Goal: Task Accomplishment & Management: Manage account settings

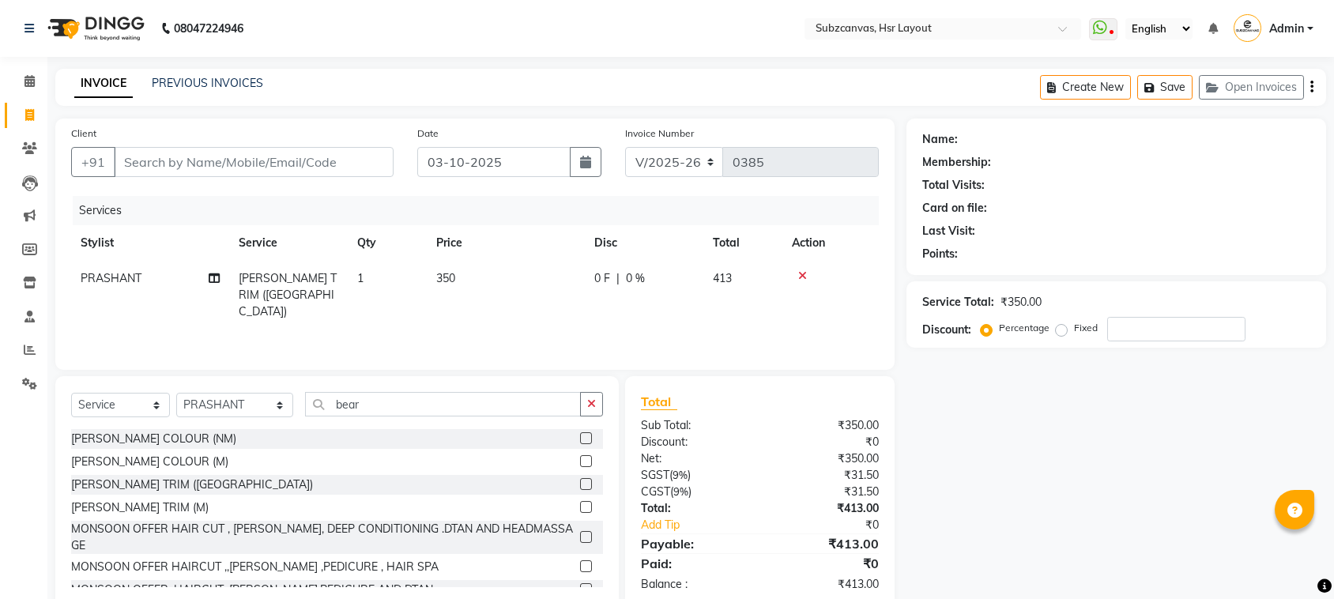
select select "4894"
select select "service"
select select "84913"
click at [26, 21] on link at bounding box center [32, 28] width 16 height 44
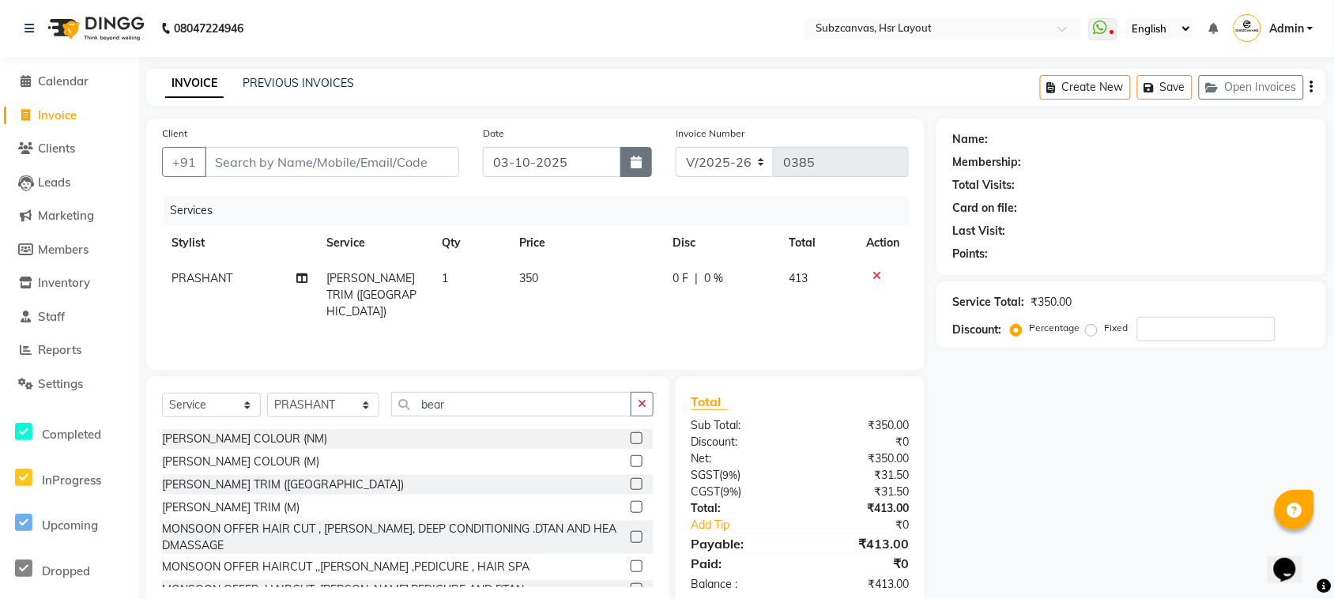
click at [636, 159] on icon "button" at bounding box center [636, 162] width 11 height 13
select select "10"
select select "2025"
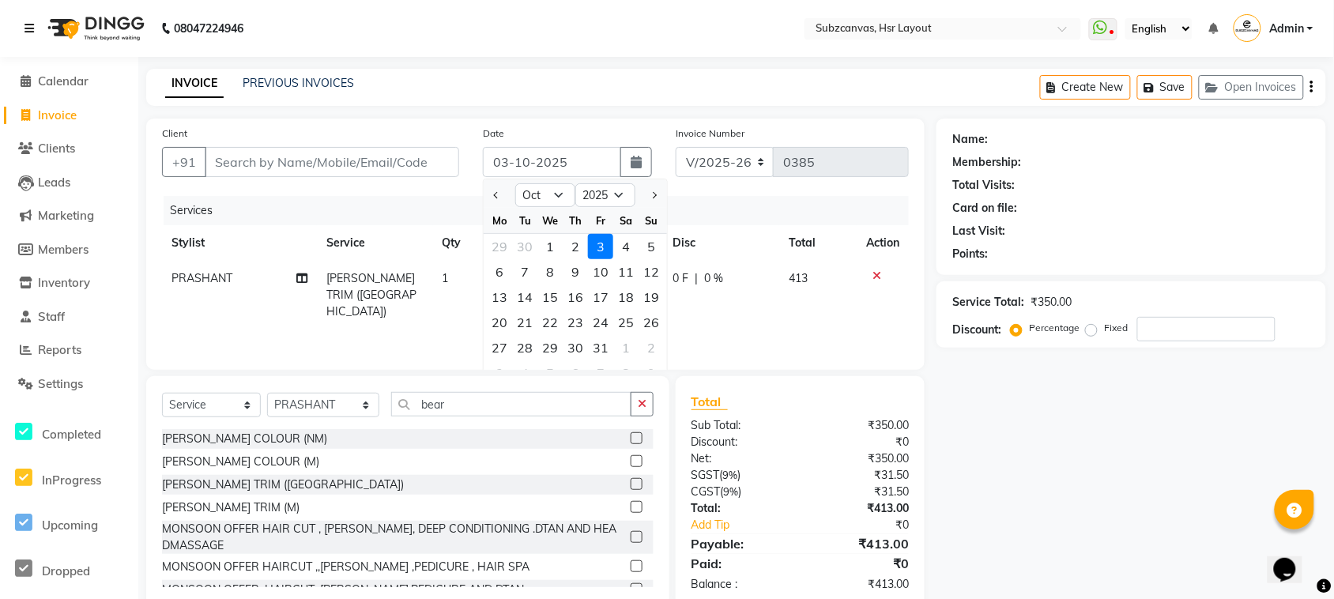
click at [26, 28] on icon at bounding box center [28, 28] width 9 height 11
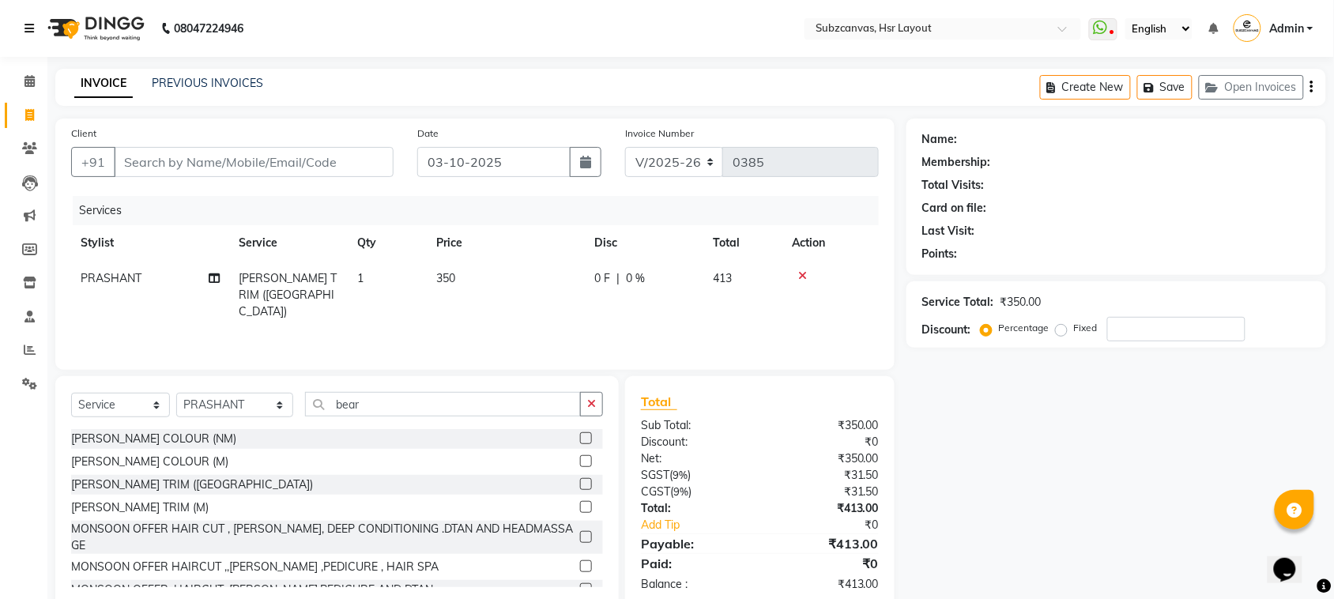
click at [28, 25] on icon at bounding box center [28, 28] width 9 height 11
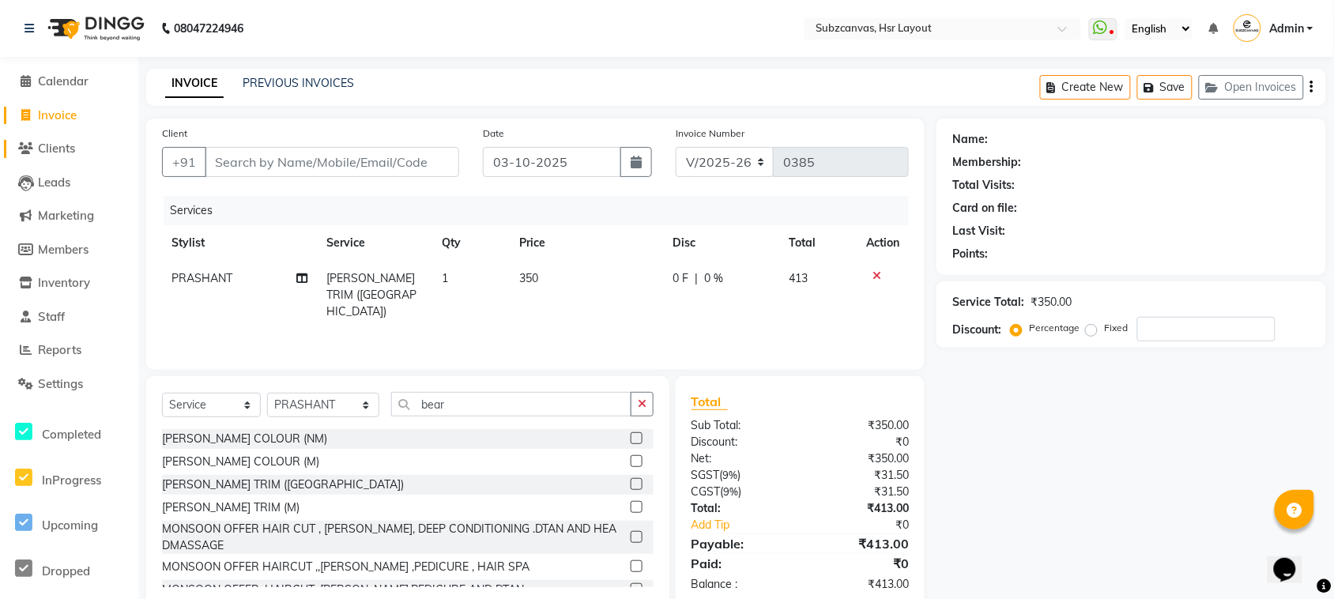
click at [67, 152] on span "Clients" at bounding box center [56, 148] width 37 height 15
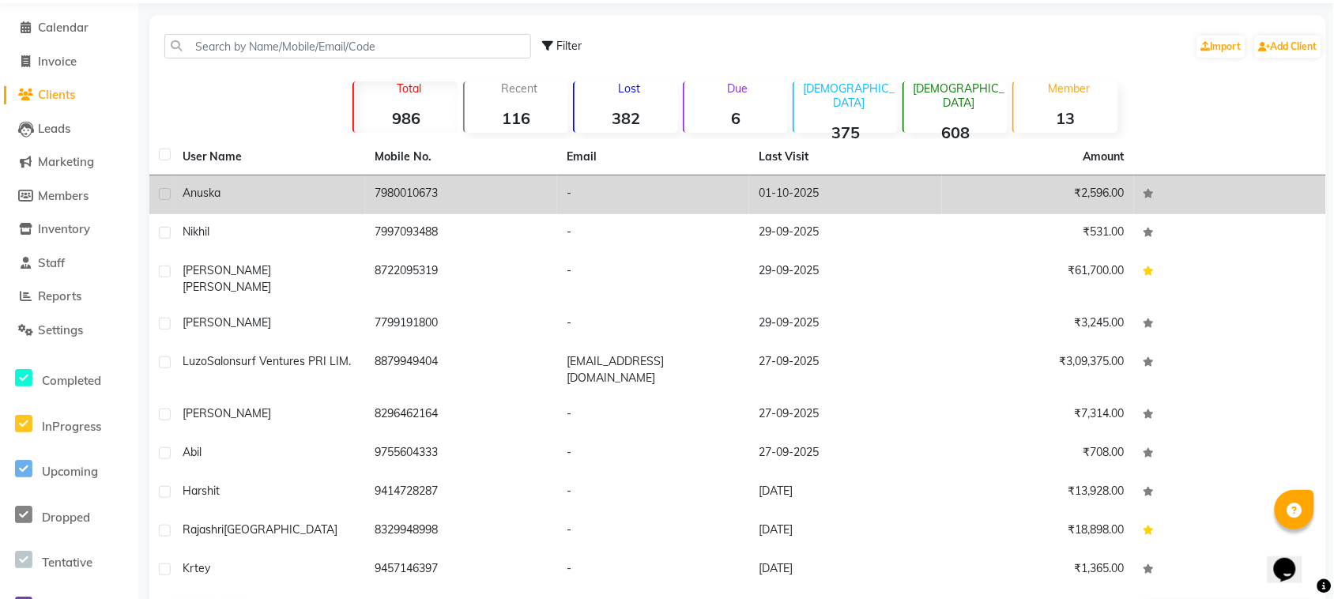
scroll to position [85, 0]
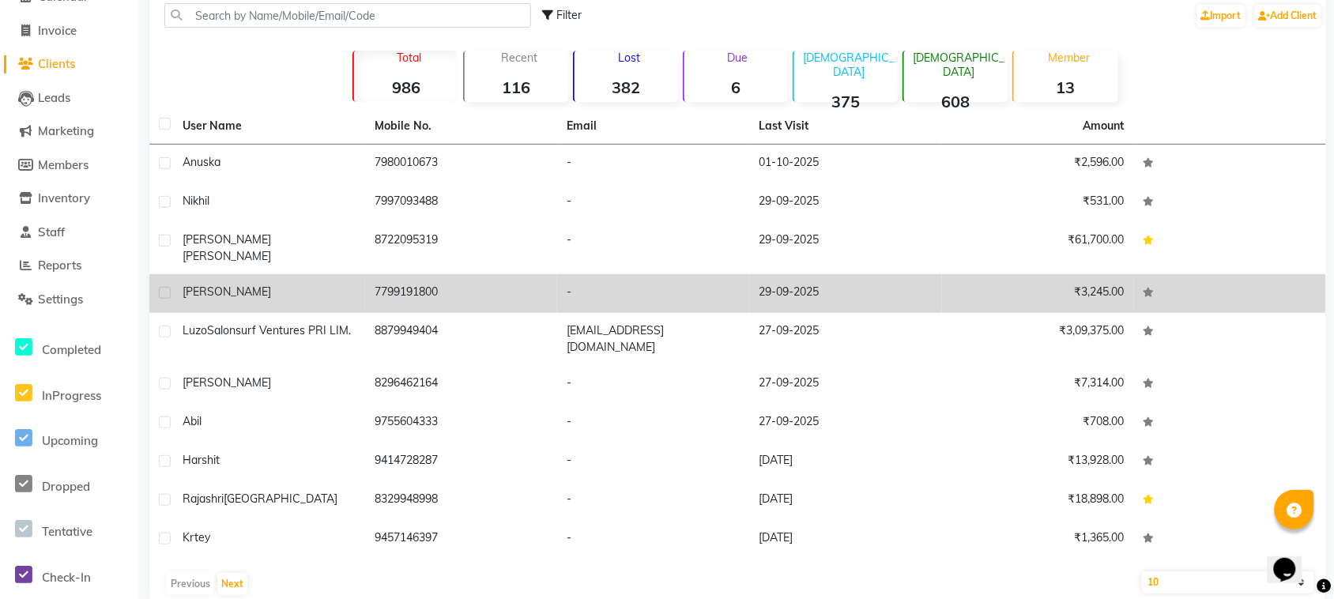
click at [394, 282] on td "7799191800" at bounding box center [461, 293] width 192 height 39
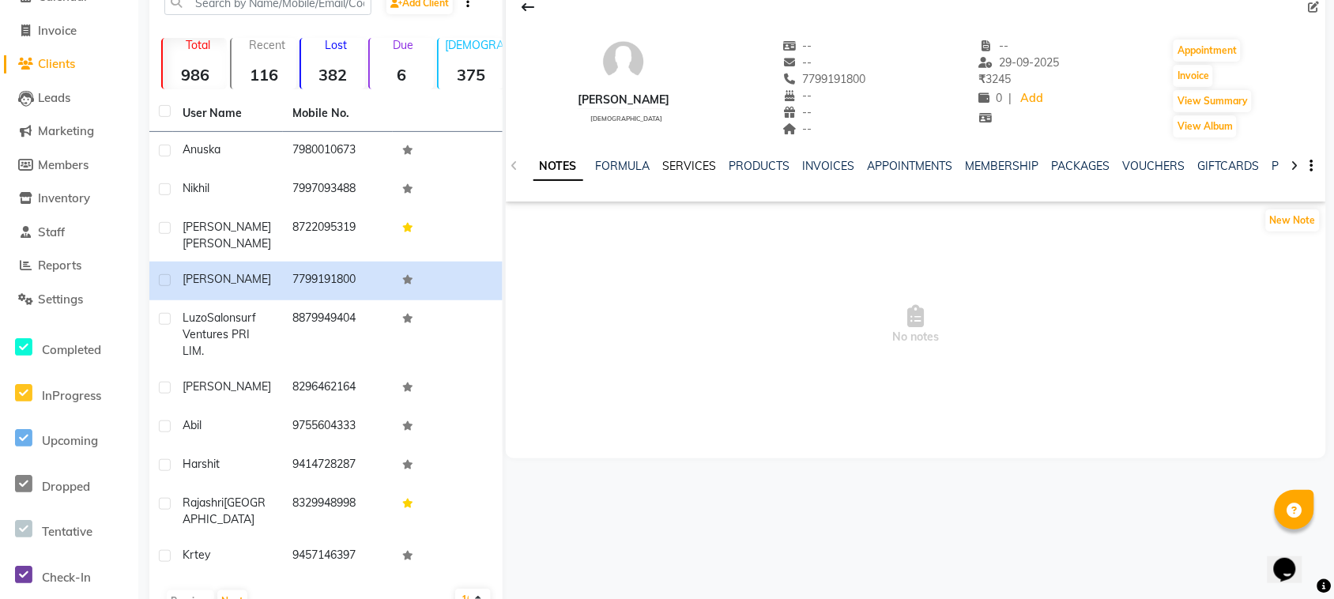
click at [680, 160] on link "SERVICES" at bounding box center [690, 166] width 54 height 14
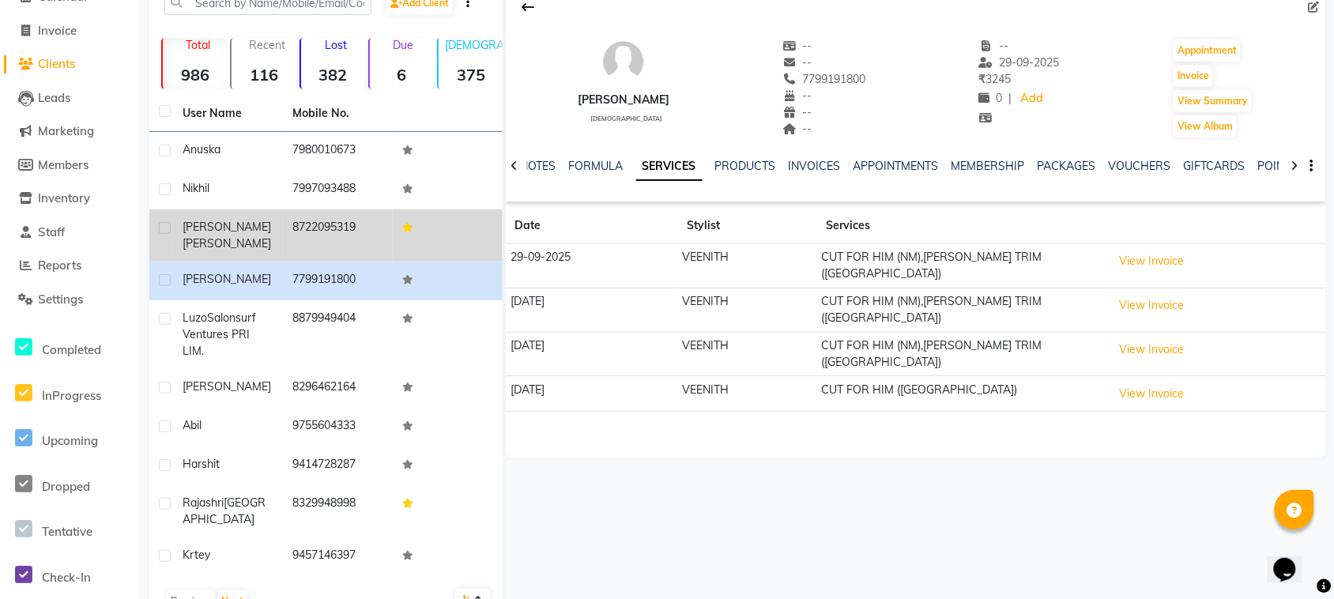
click at [375, 227] on td "8722095319" at bounding box center [338, 235] width 110 height 52
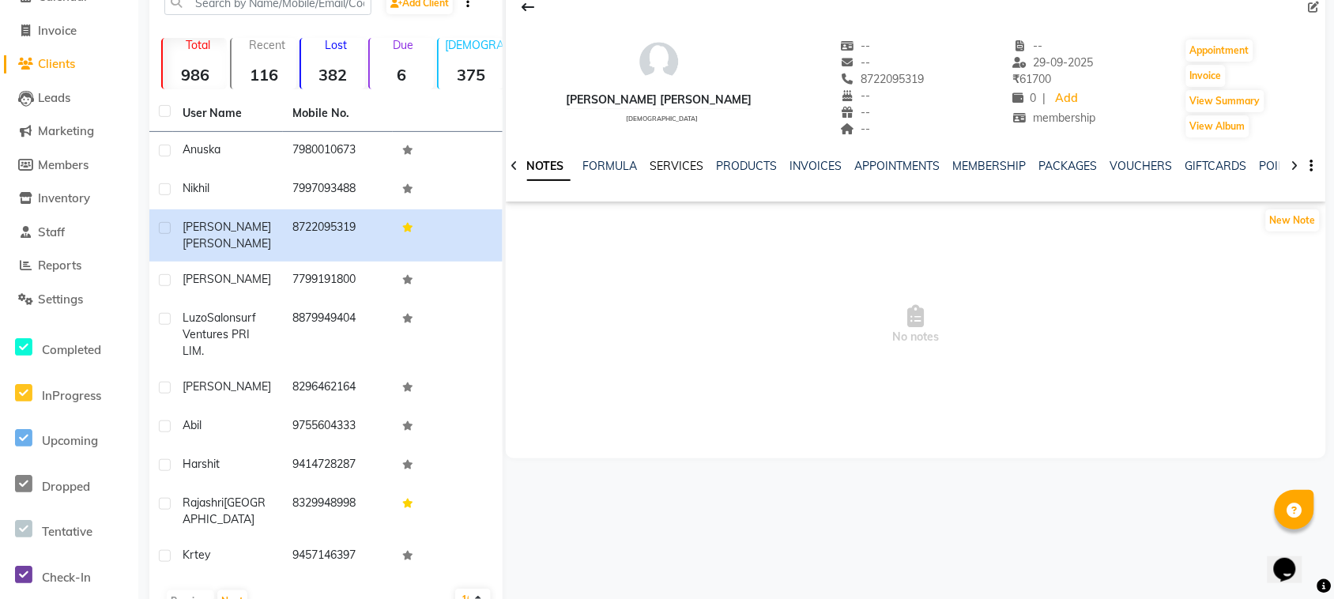
click at [668, 160] on link "SERVICES" at bounding box center [677, 166] width 54 height 14
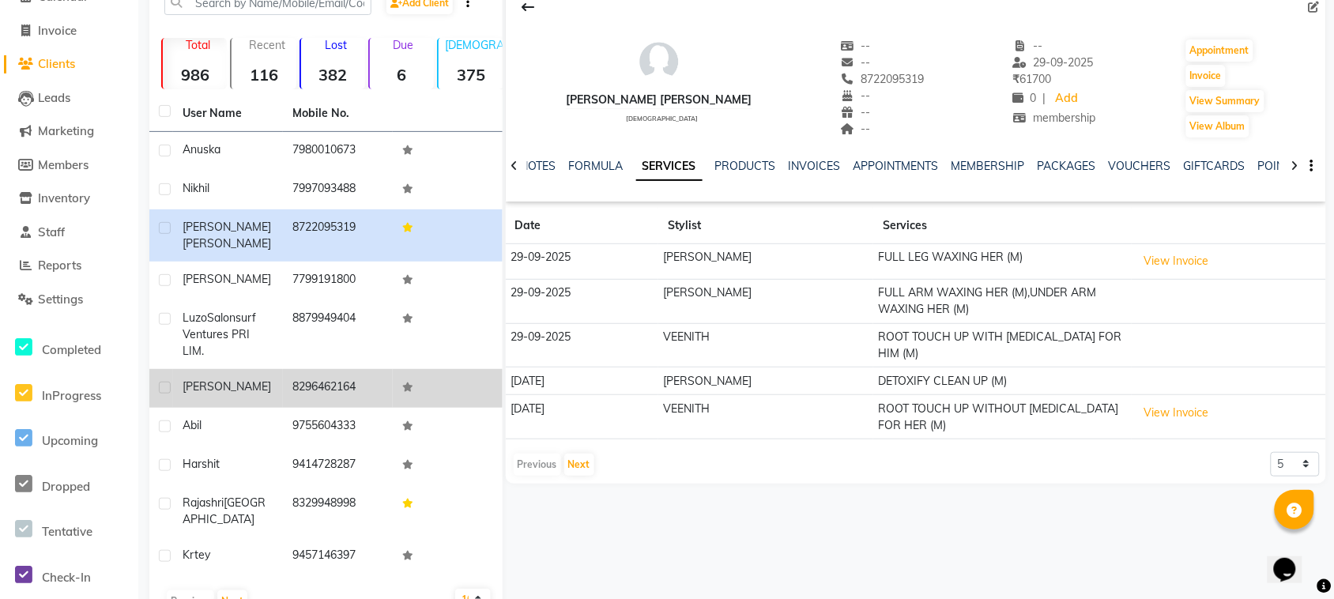
click at [215, 369] on td "[PERSON_NAME]" at bounding box center [228, 388] width 110 height 39
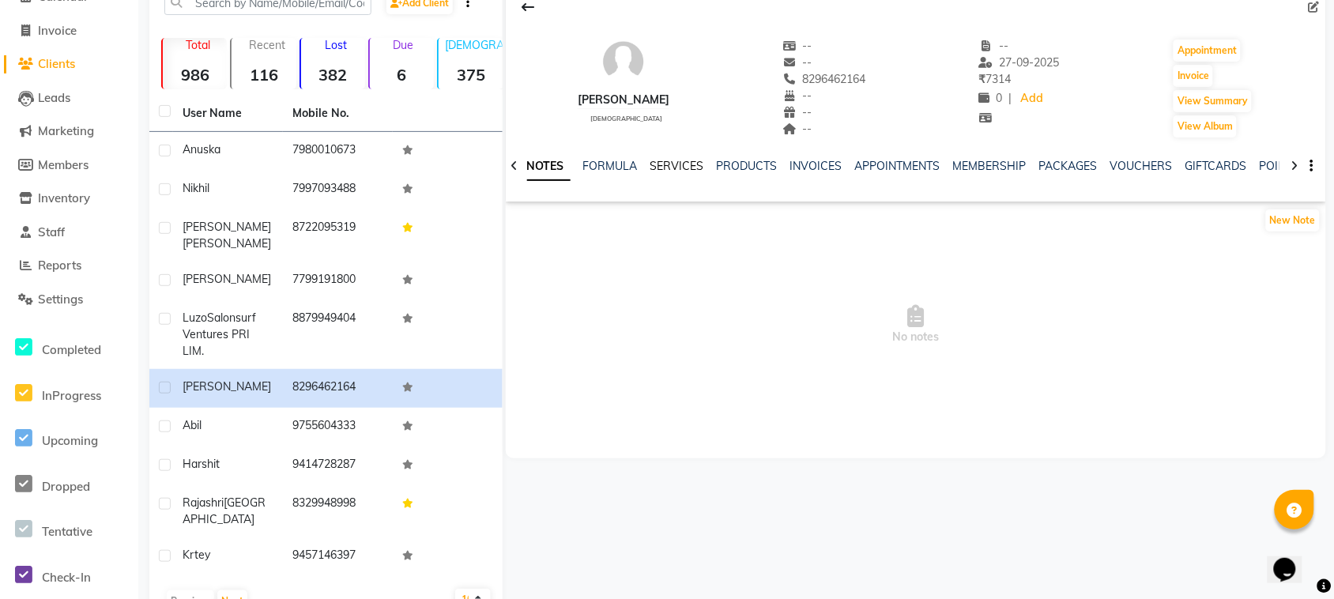
click at [665, 166] on link "SERVICES" at bounding box center [677, 166] width 54 height 14
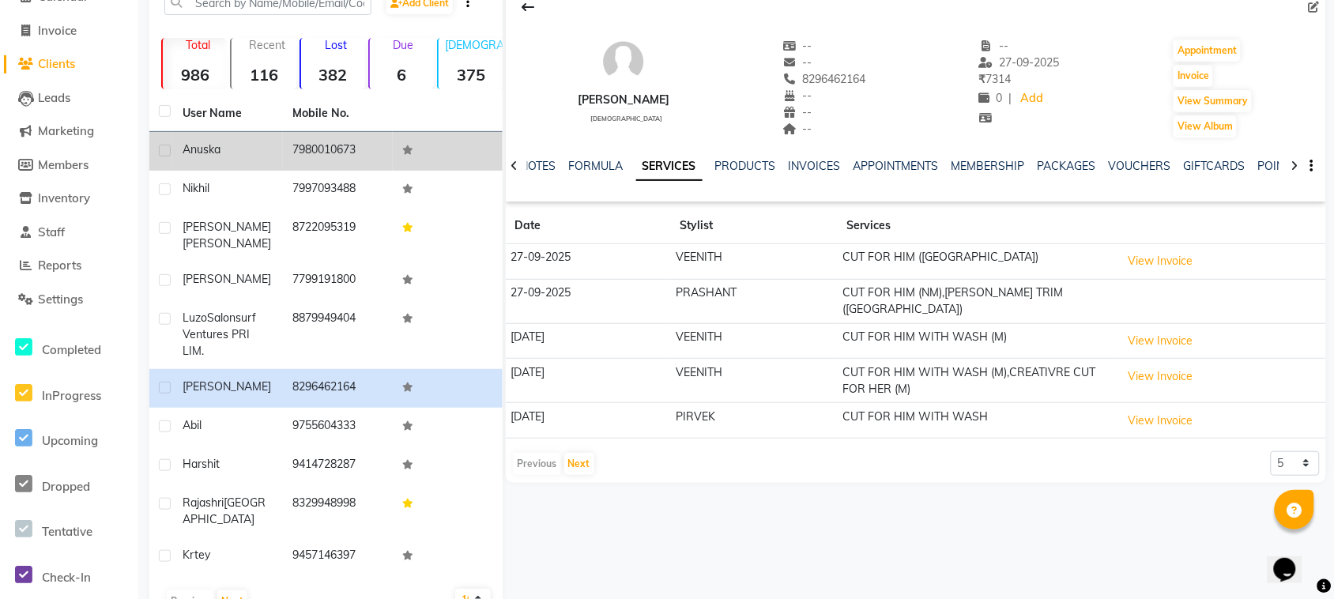
click at [321, 159] on td "7980010673" at bounding box center [338, 151] width 110 height 39
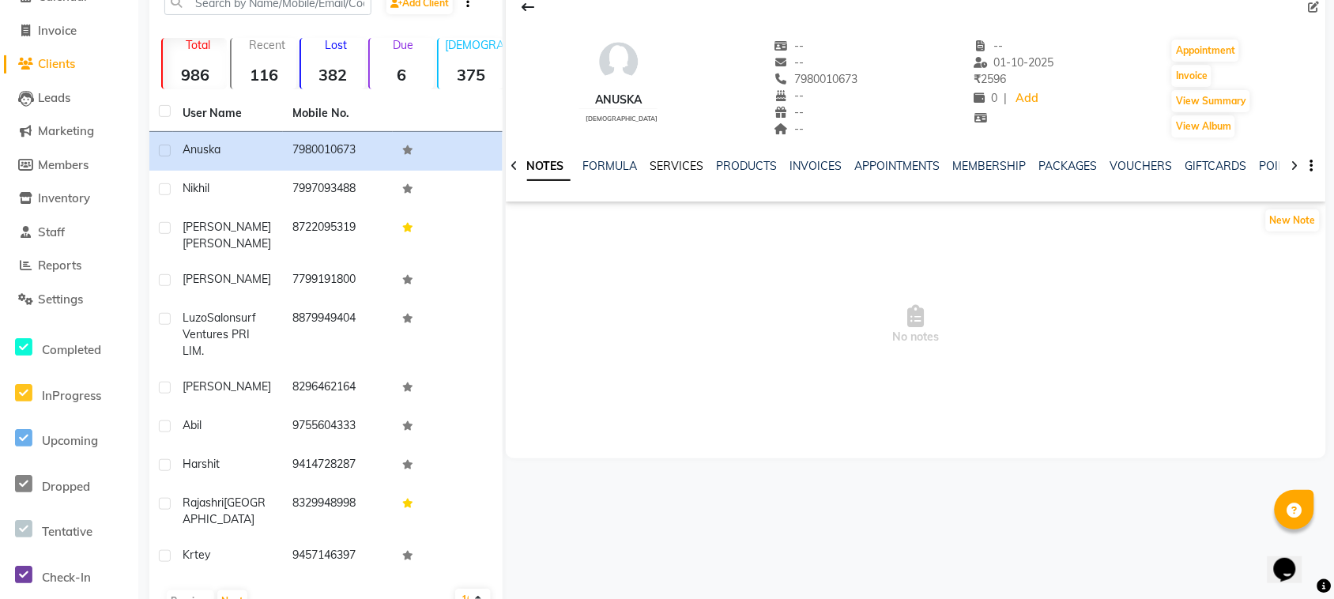
click at [690, 160] on link "SERVICES" at bounding box center [677, 166] width 54 height 14
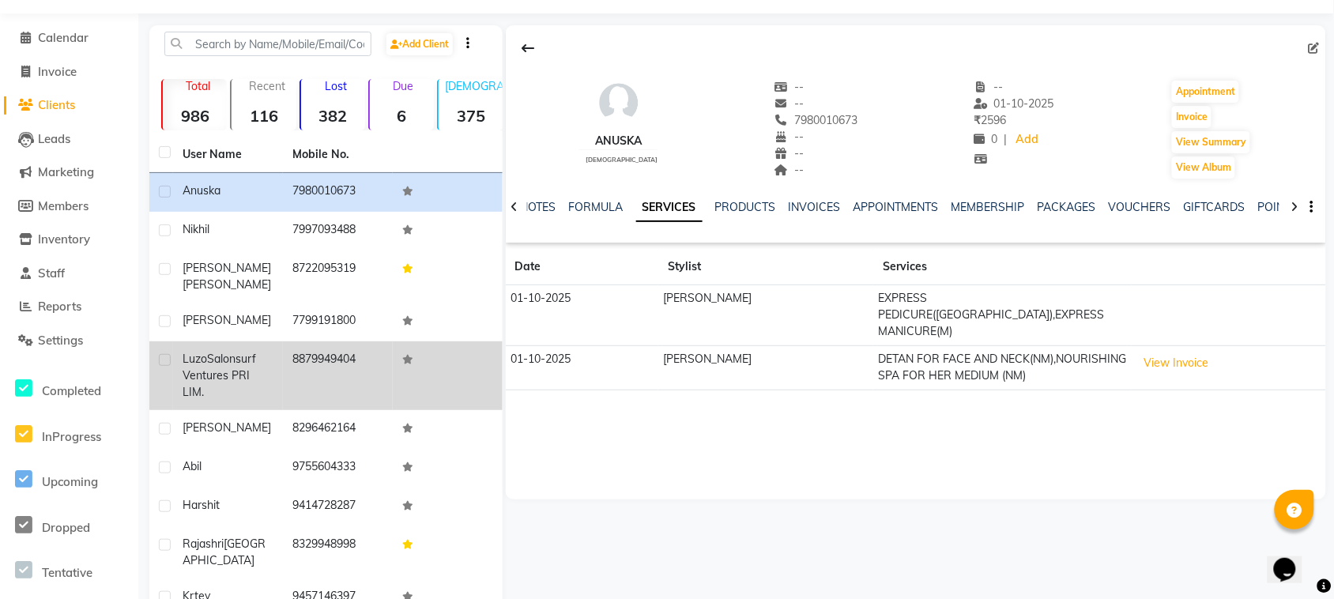
scroll to position [85, 0]
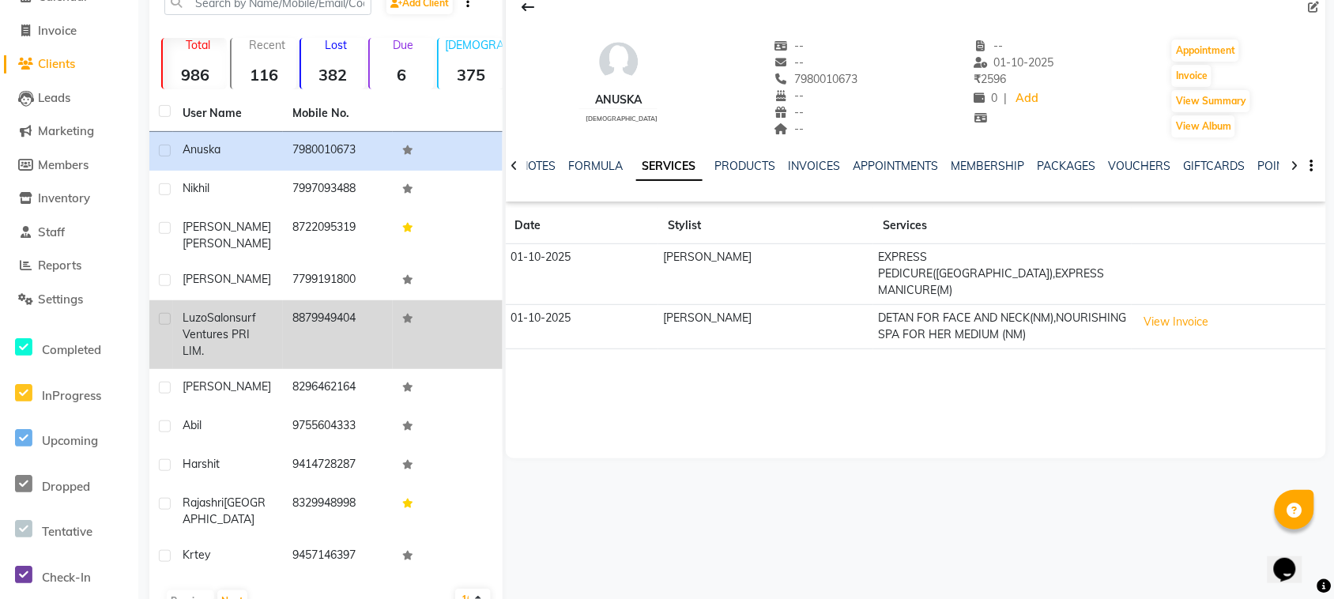
click at [301, 313] on td "8879949404" at bounding box center [338, 334] width 110 height 69
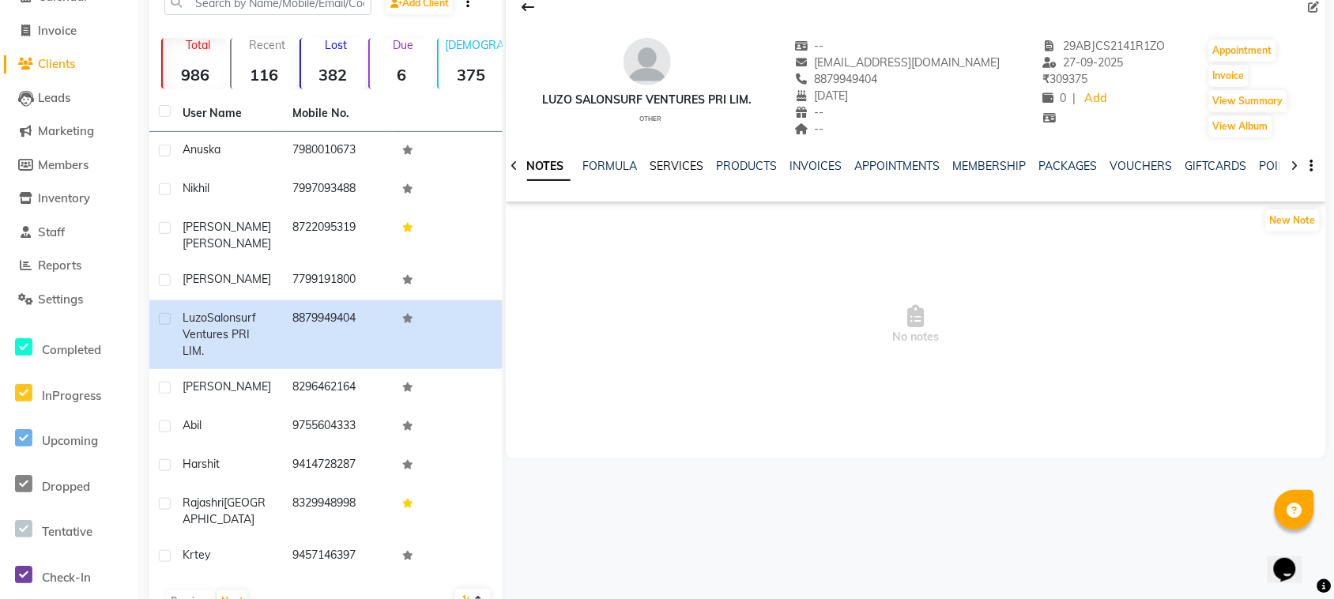
click at [677, 164] on link "SERVICES" at bounding box center [677, 166] width 54 height 14
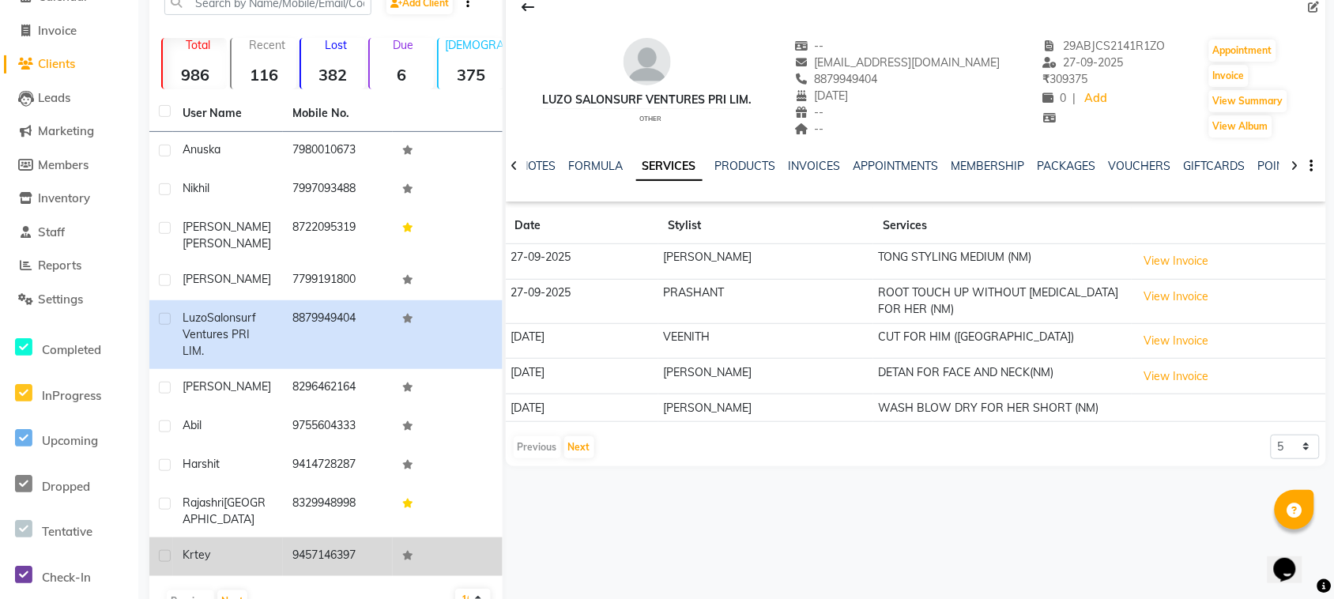
click at [209, 548] on span "krtey" at bounding box center [197, 555] width 28 height 14
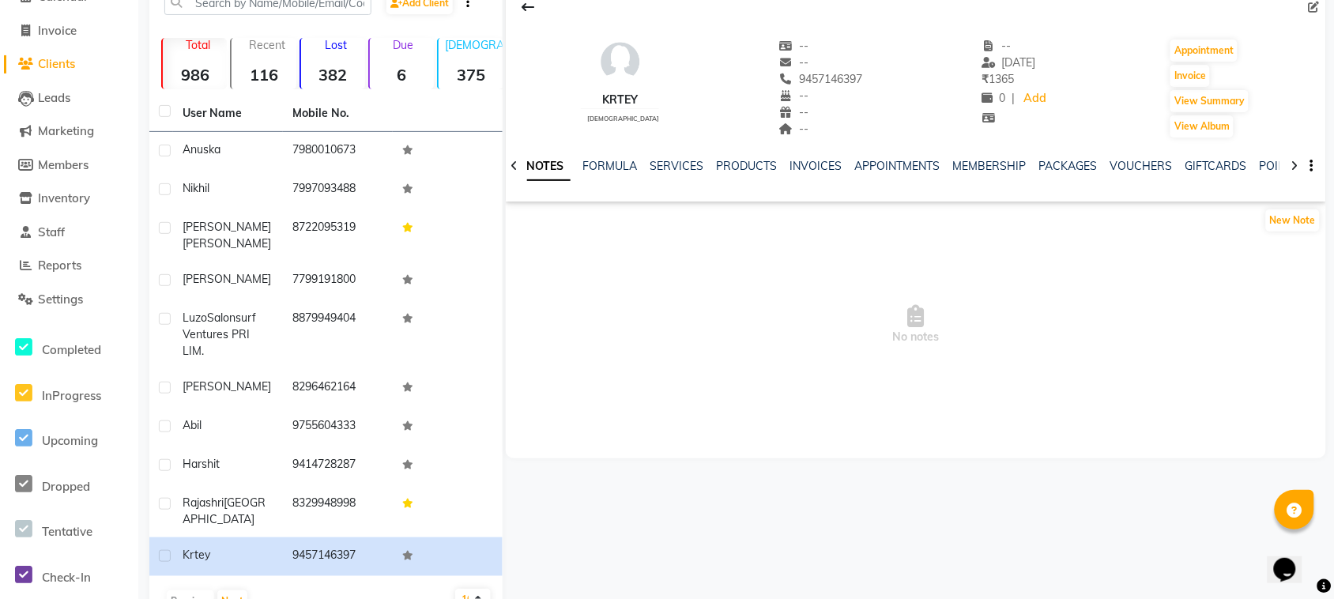
click at [658, 156] on div "NOTES FORMULA SERVICES PRODUCTS INVOICES APPOINTMENTS MEMBERSHIP PACKAGES VOUCH…" at bounding box center [916, 166] width 820 height 55
click at [660, 160] on link "SERVICES" at bounding box center [677, 166] width 54 height 14
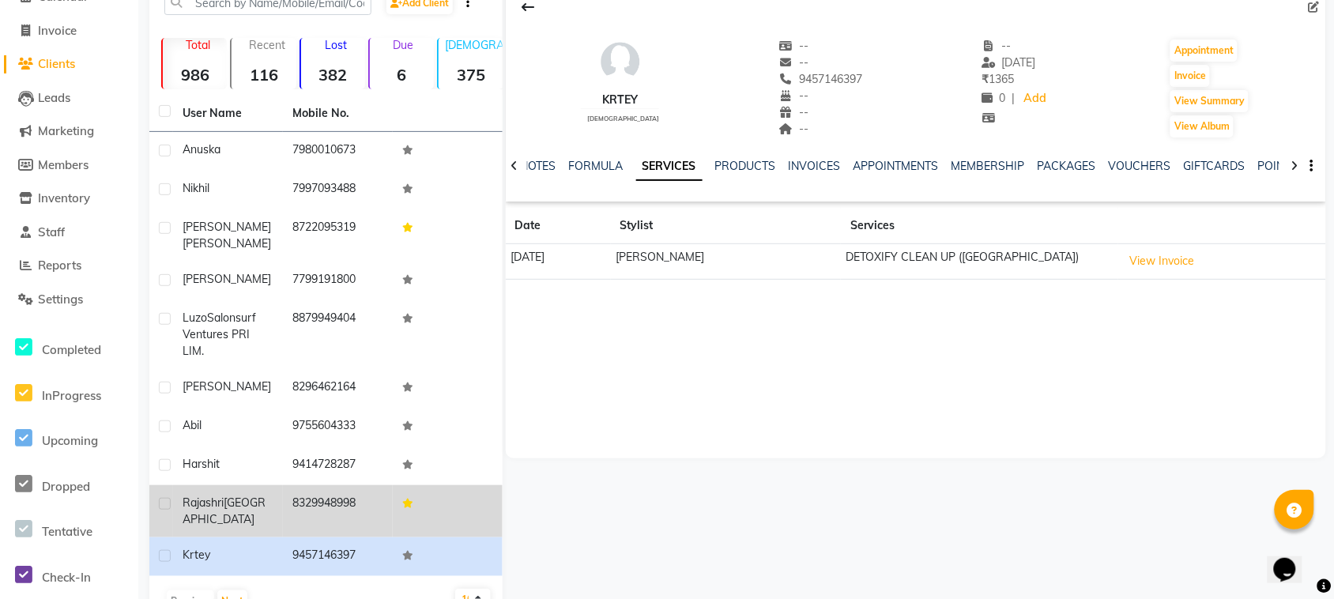
click at [312, 485] on td "8329948998" at bounding box center [338, 511] width 110 height 52
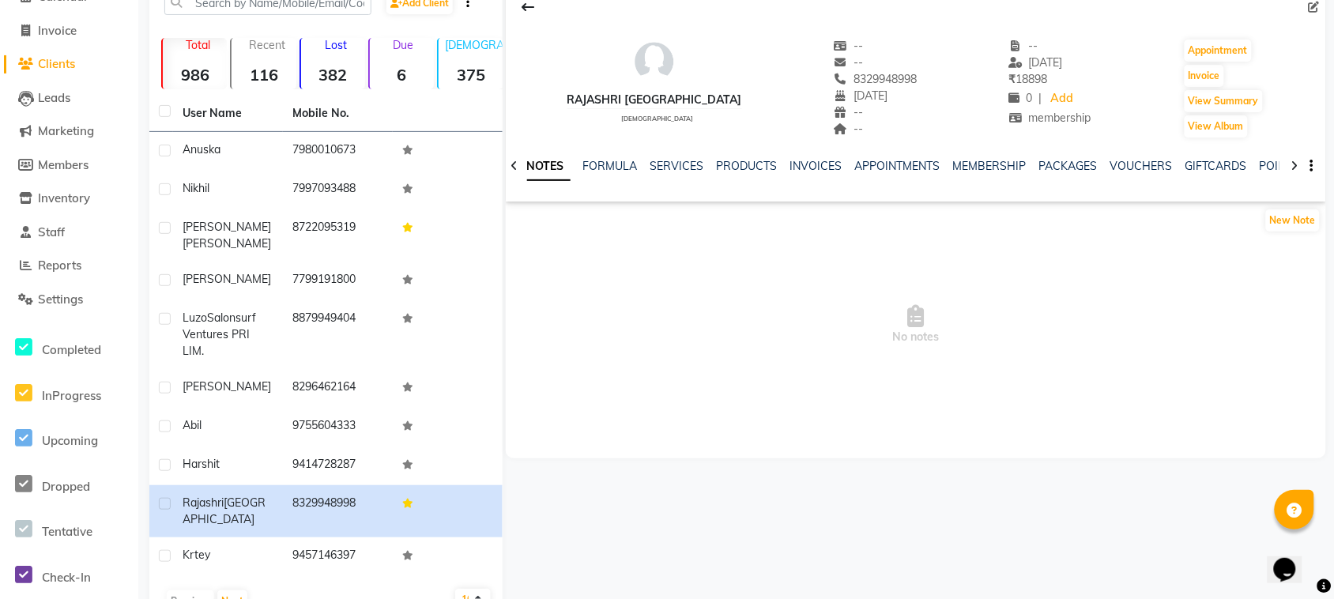
click at [81, 84] on li "Leads" at bounding box center [69, 98] width 138 height 34
click at [70, 37] on link "Invoice" at bounding box center [69, 31] width 130 height 18
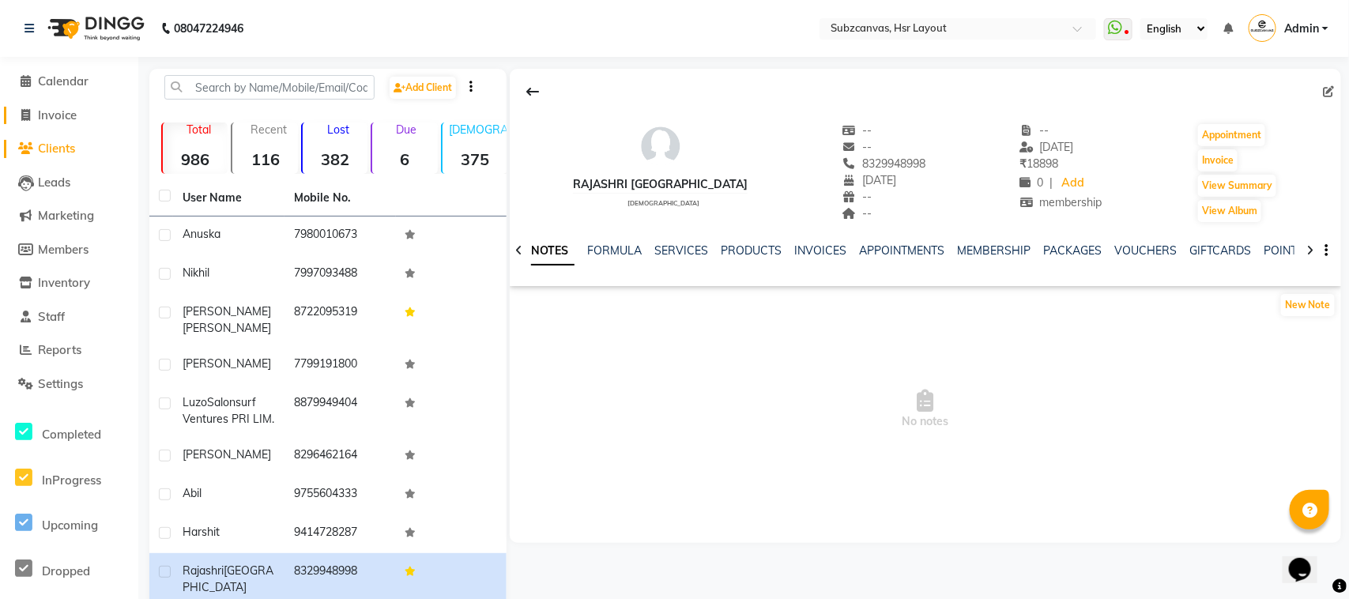
select select "4894"
select select "service"
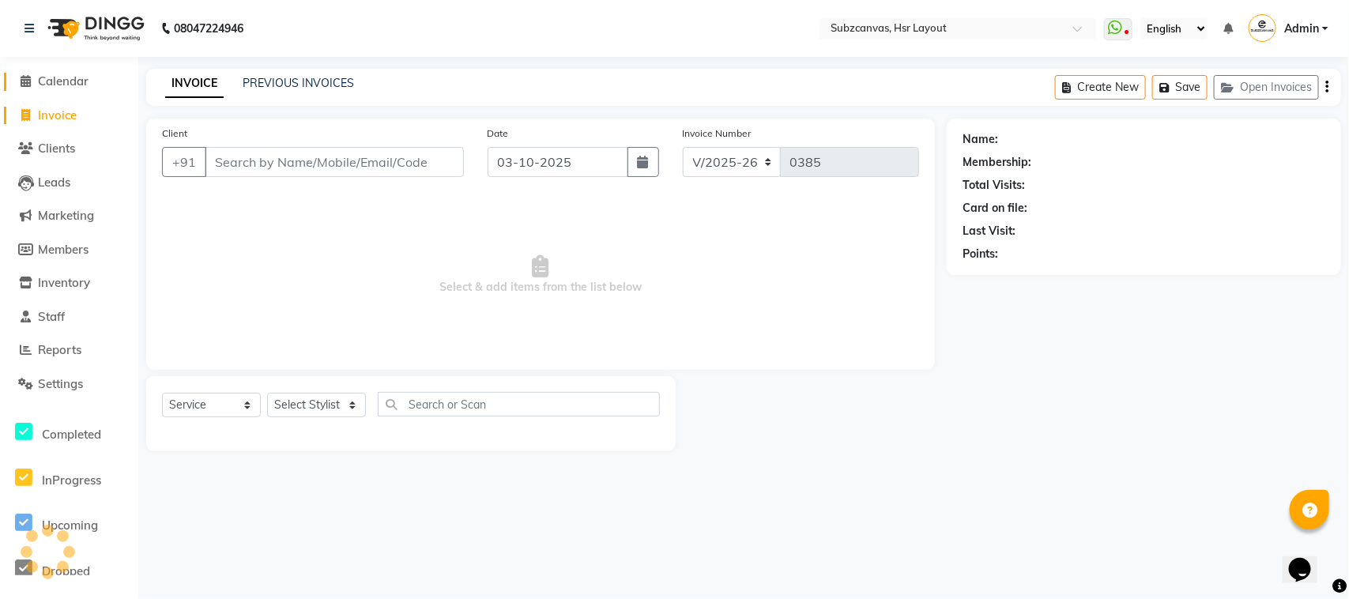
click at [81, 81] on span "Calendar" at bounding box center [63, 80] width 51 height 15
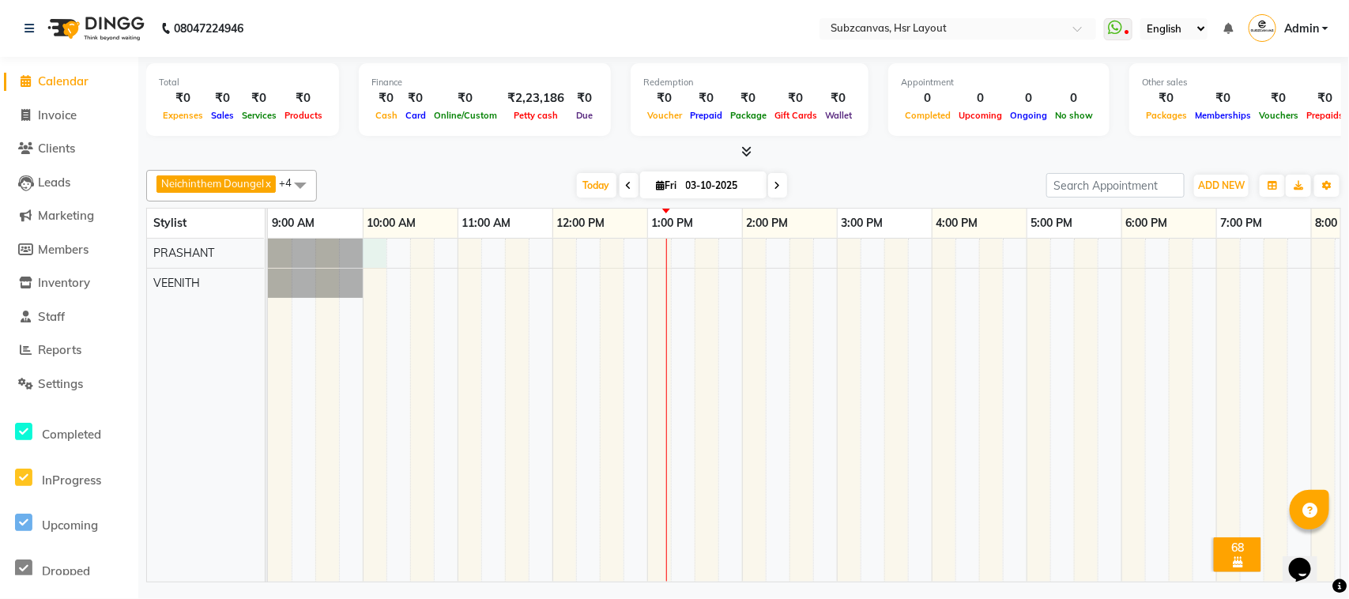
click at [377, 258] on div at bounding box center [884, 410] width 1233 height 343
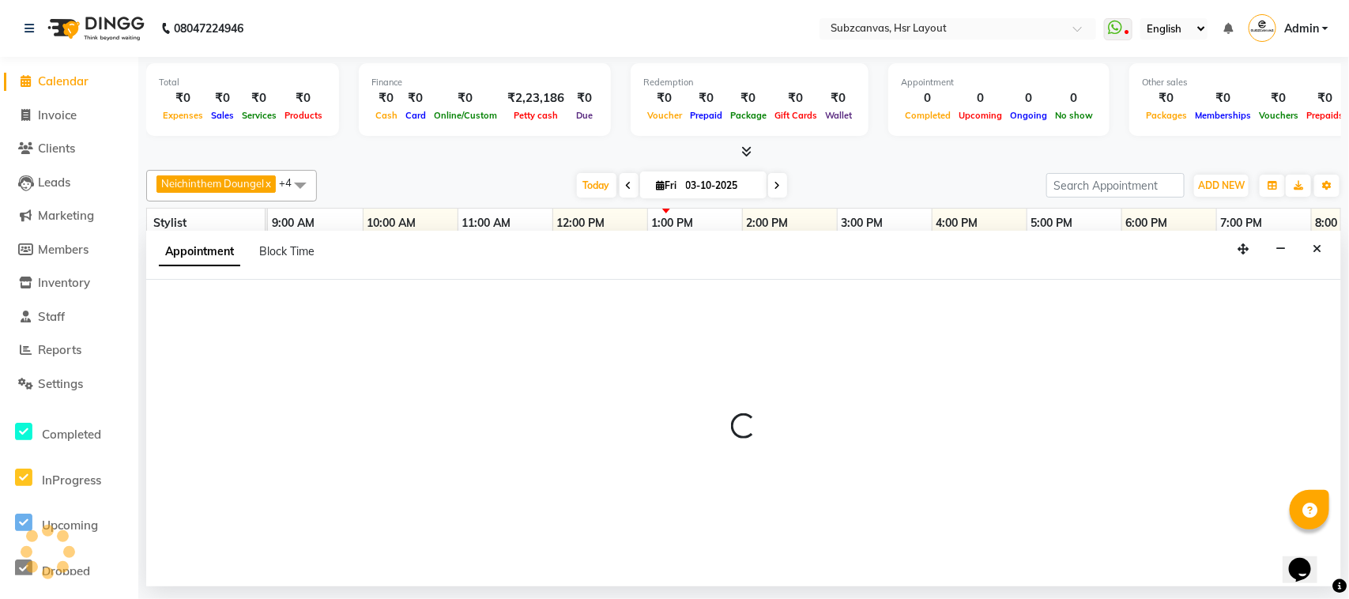
select select "84913"
select select "600"
select select "tentative"
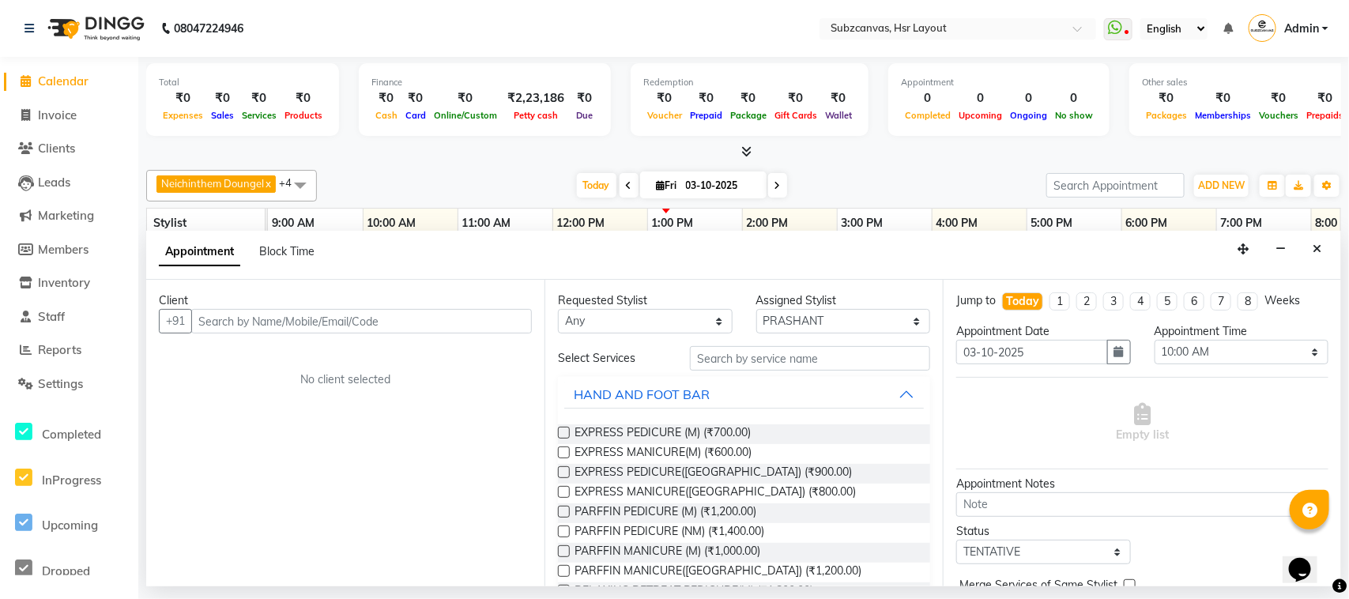
select select "service"
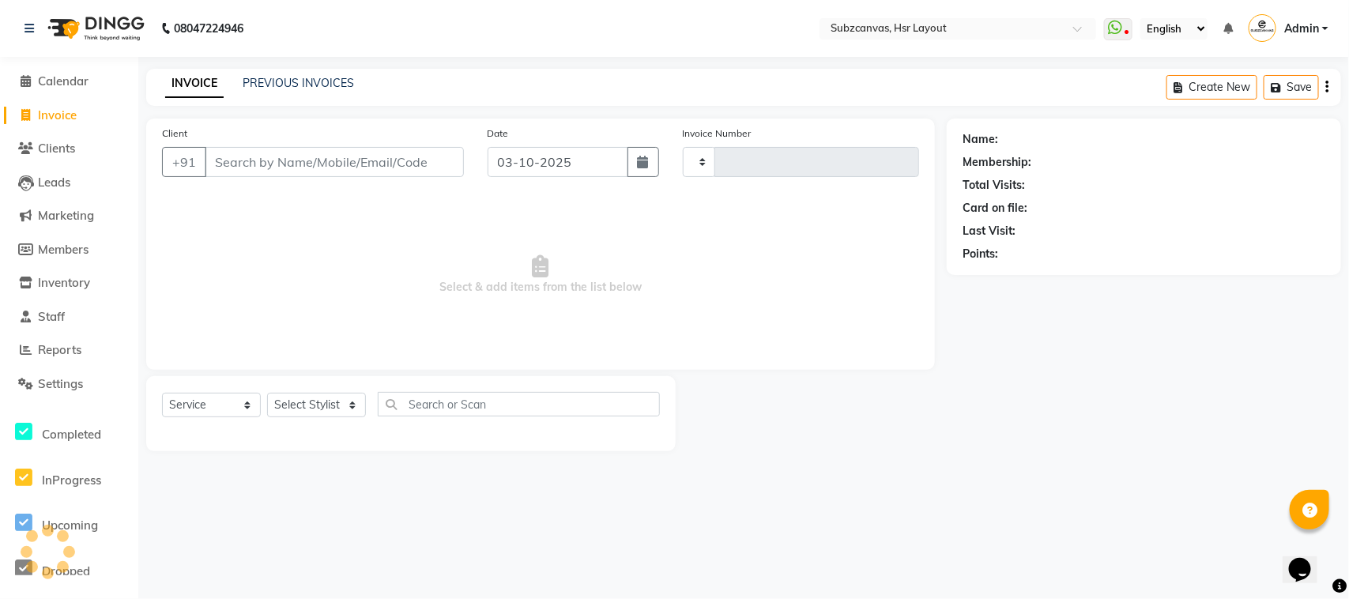
type input "0385"
select select "4894"
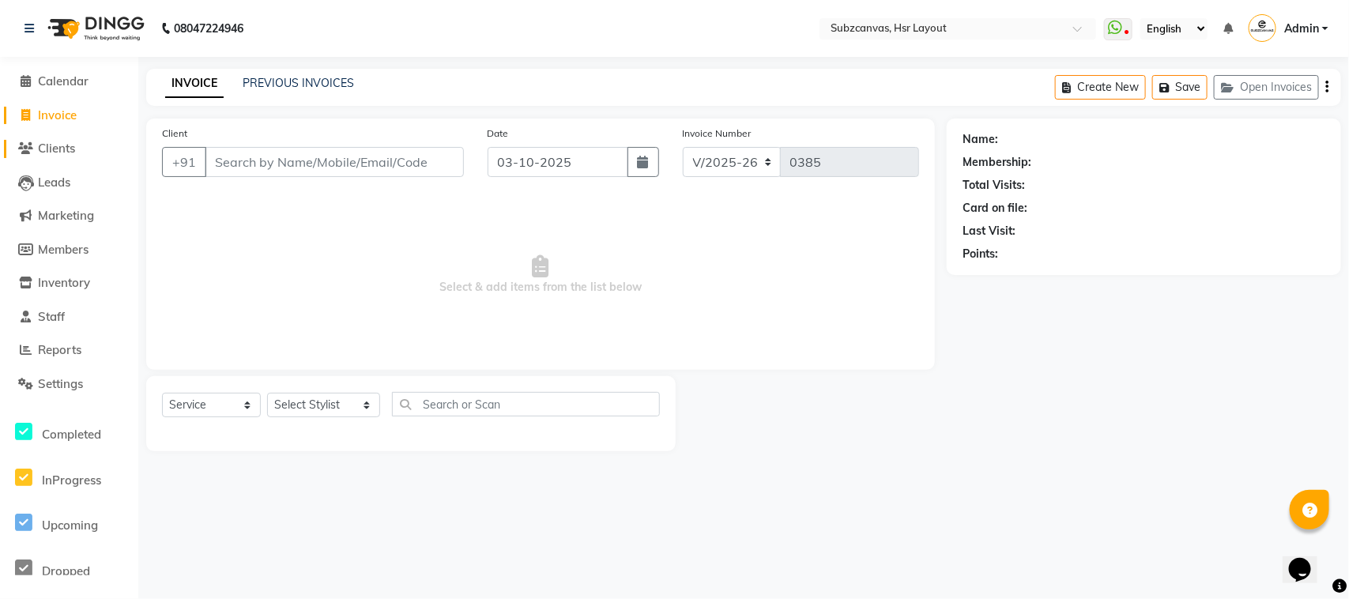
click at [75, 151] on span "Clients" at bounding box center [56, 148] width 37 height 15
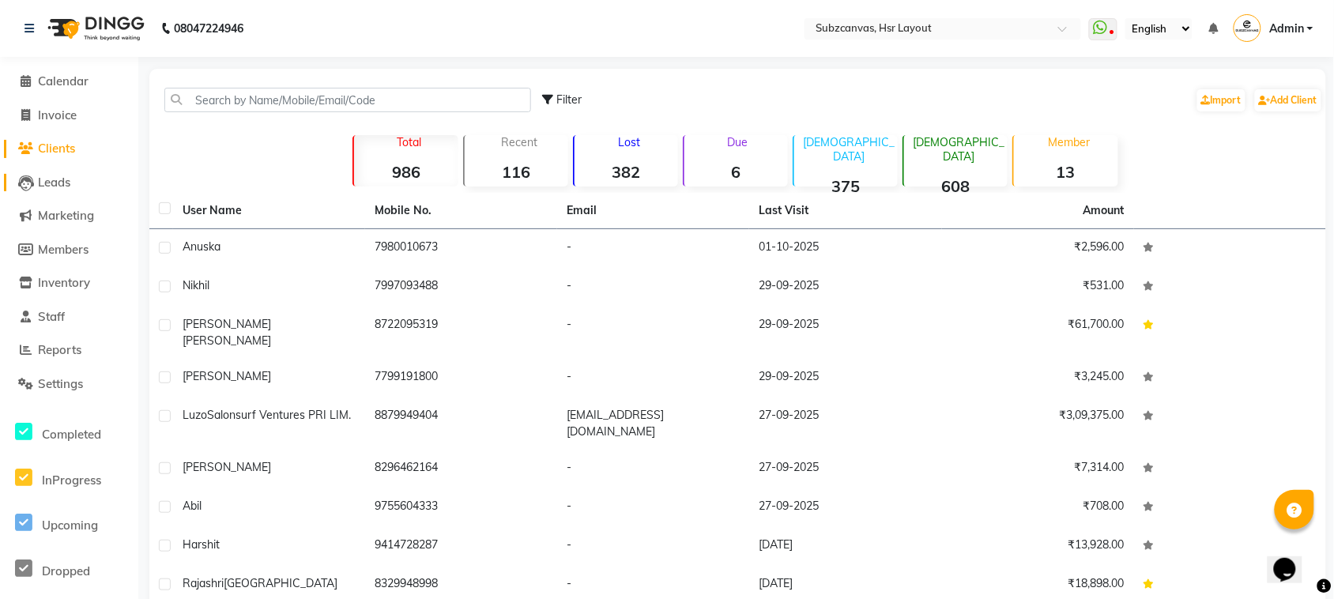
click at [67, 190] on link "Leads" at bounding box center [69, 183] width 130 height 18
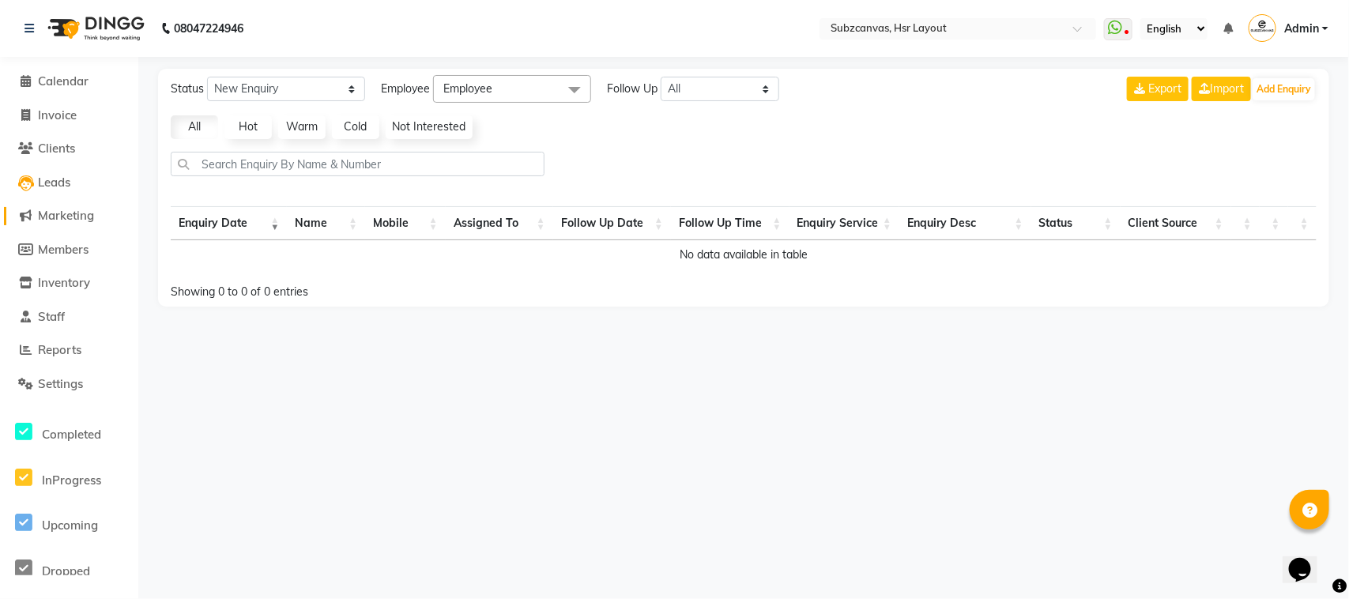
click at [77, 216] on span "Marketing" at bounding box center [66, 215] width 56 height 15
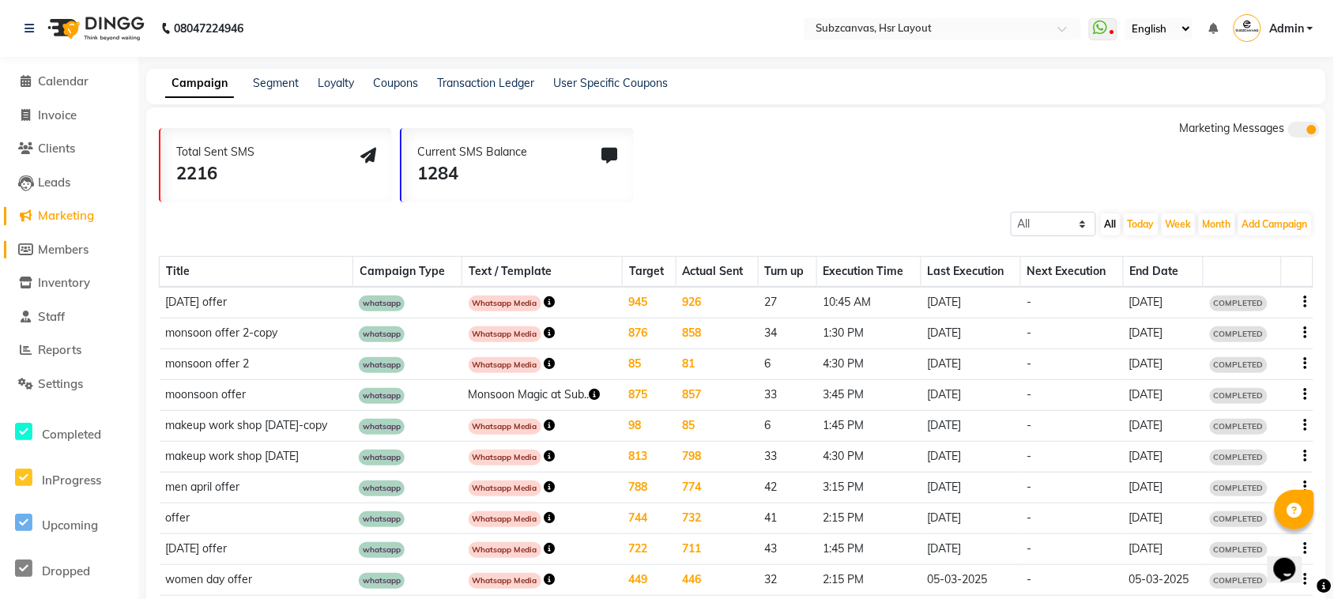
click at [96, 246] on link "Members" at bounding box center [69, 250] width 130 height 18
select select
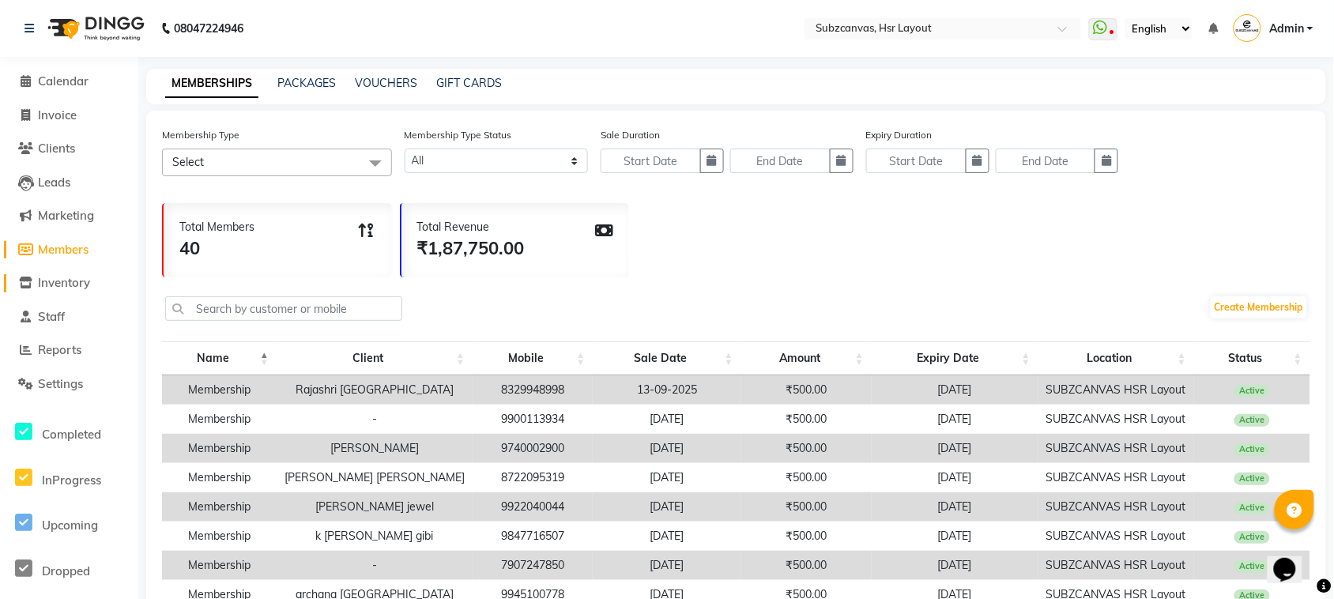
click at [88, 278] on span "Inventory" at bounding box center [64, 282] width 52 height 15
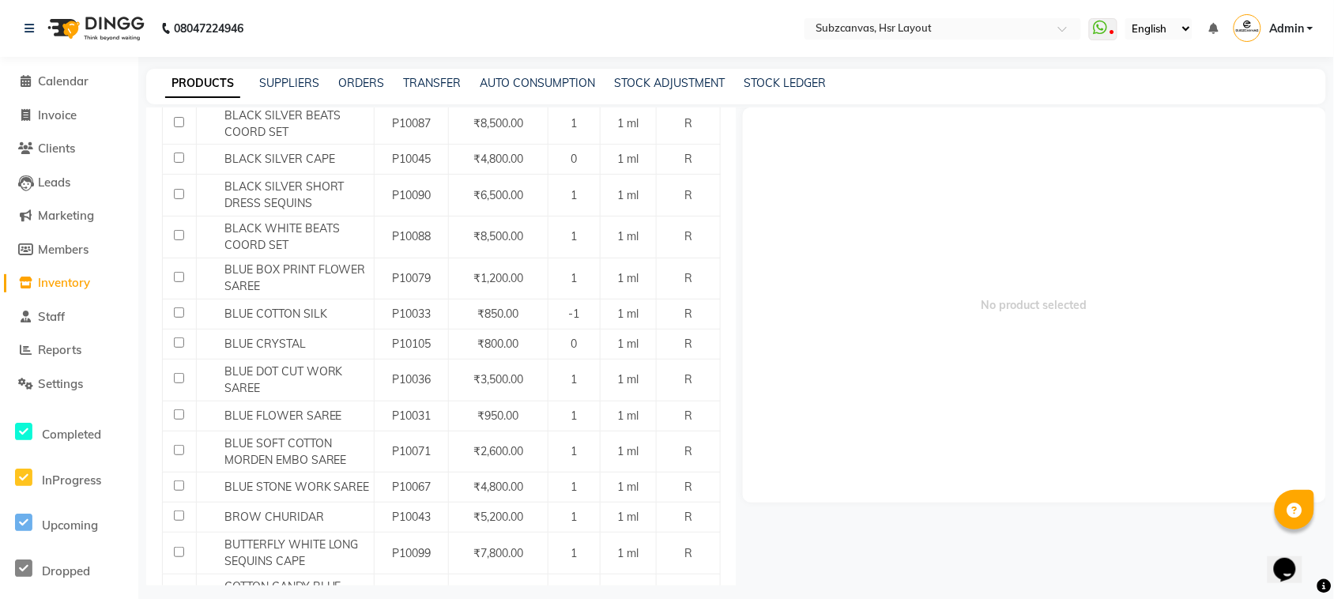
scroll to position [835, 0]
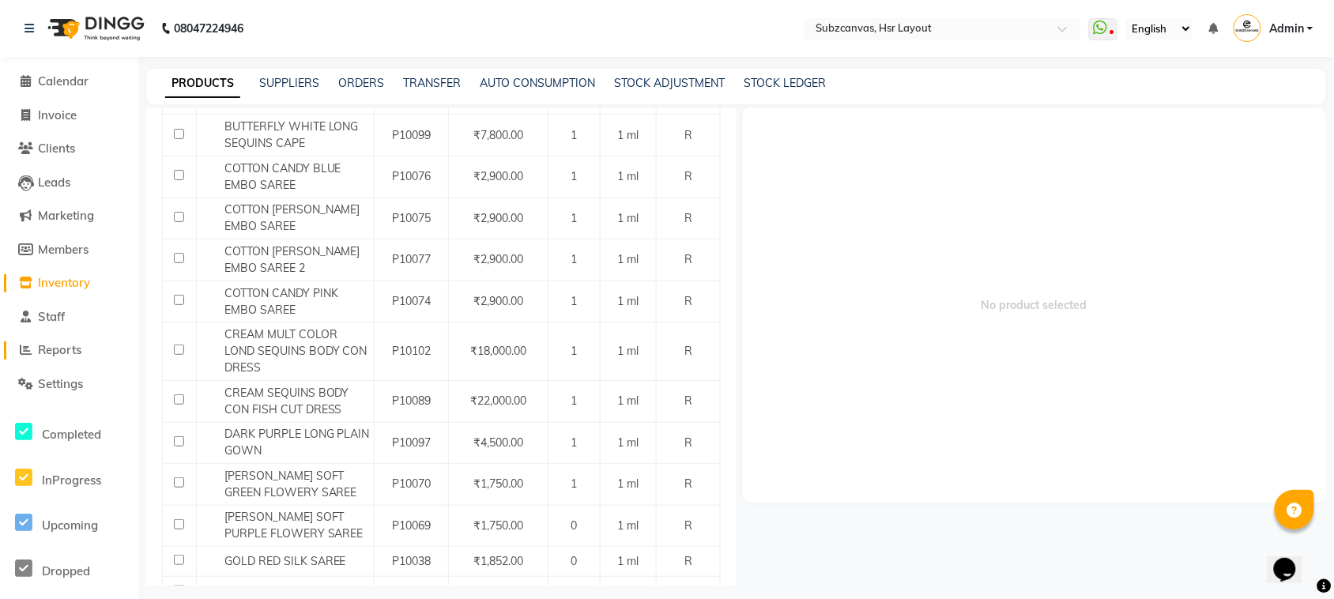
click at [85, 352] on link "Reports" at bounding box center [69, 350] width 130 height 18
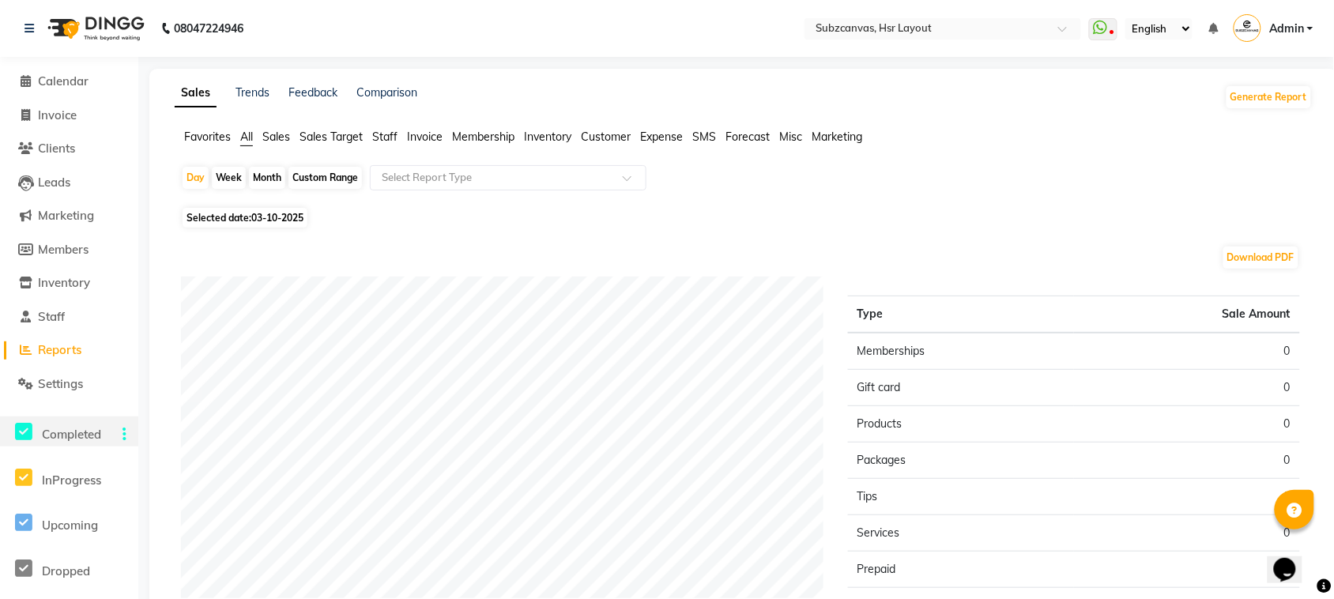
click at [83, 421] on div "Completed" at bounding box center [69, 431] width 138 height 30
click at [93, 92] on li "Calendar" at bounding box center [69, 82] width 138 height 34
click at [75, 76] on span "Calendar" at bounding box center [63, 80] width 51 height 15
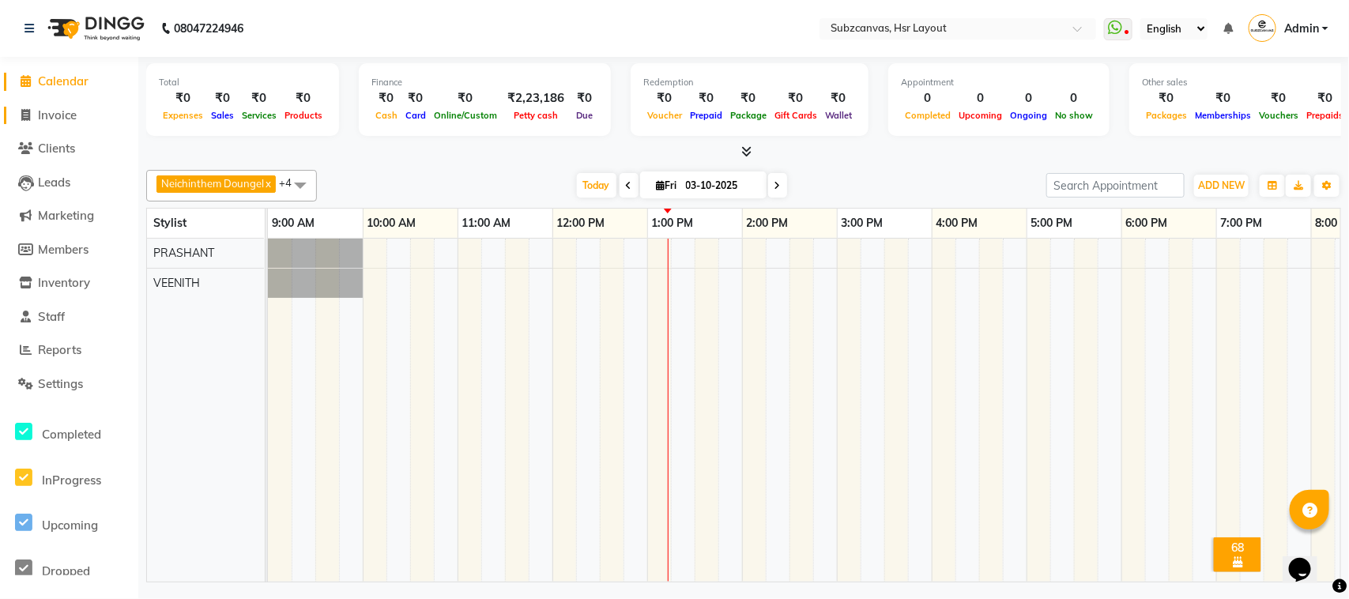
click at [73, 119] on span "Invoice" at bounding box center [57, 114] width 39 height 15
select select "4894"
select select "service"
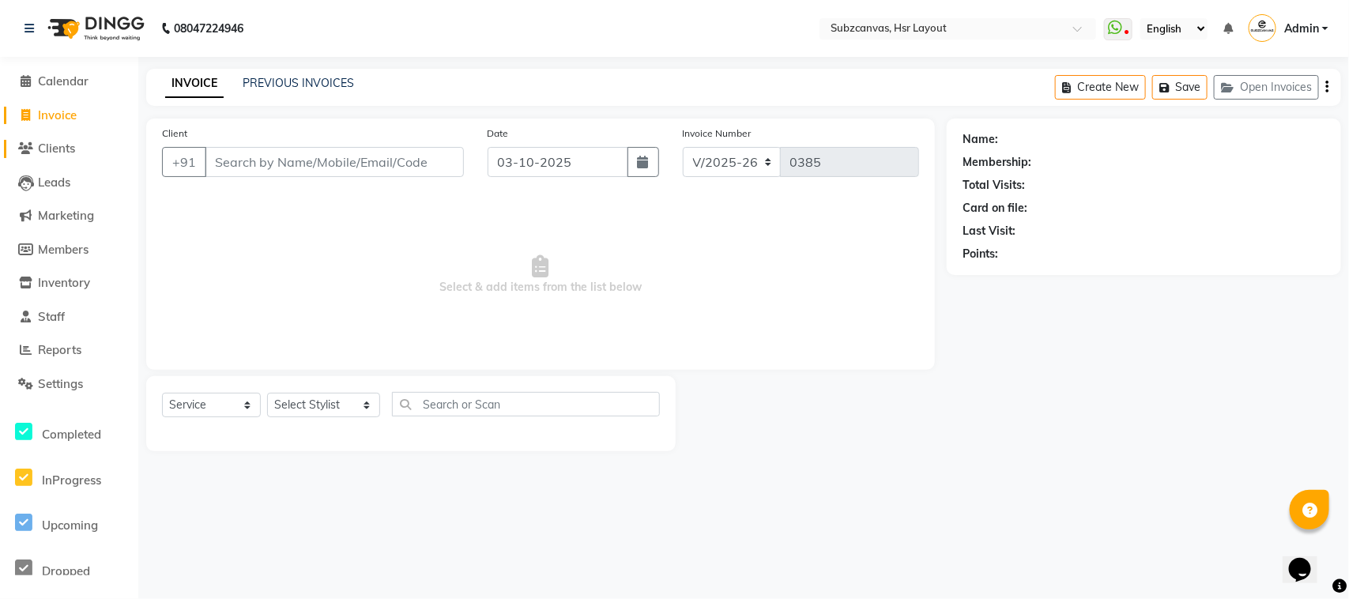
click at [70, 141] on span "Clients" at bounding box center [56, 148] width 37 height 15
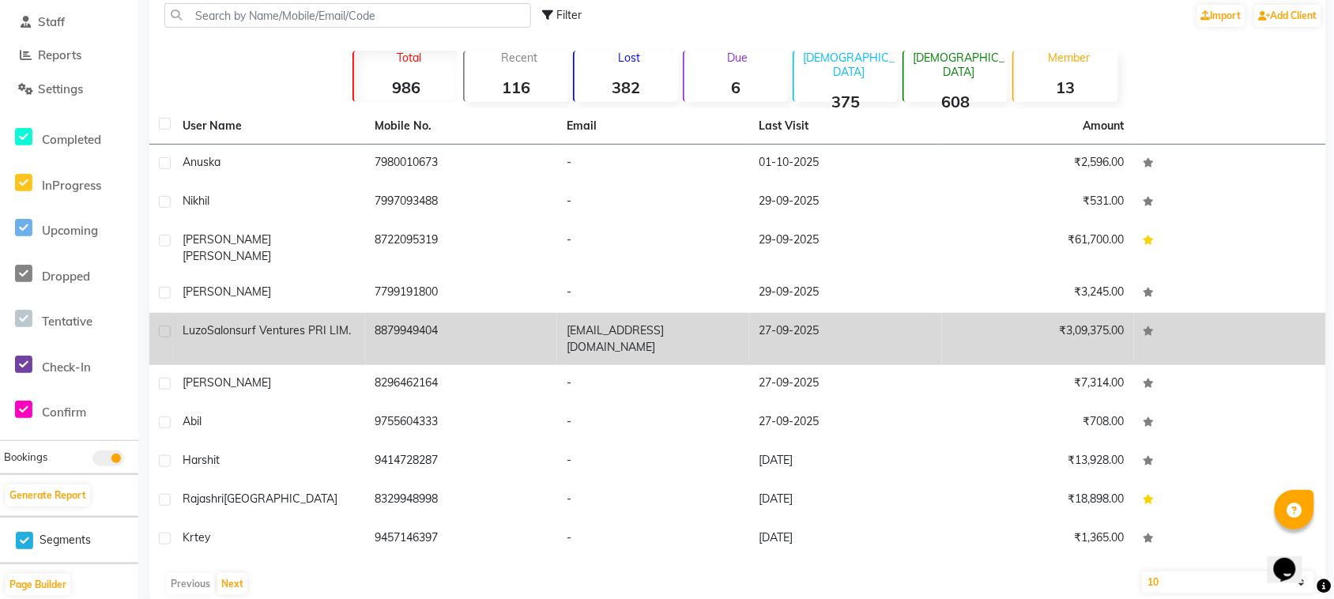
scroll to position [209, 0]
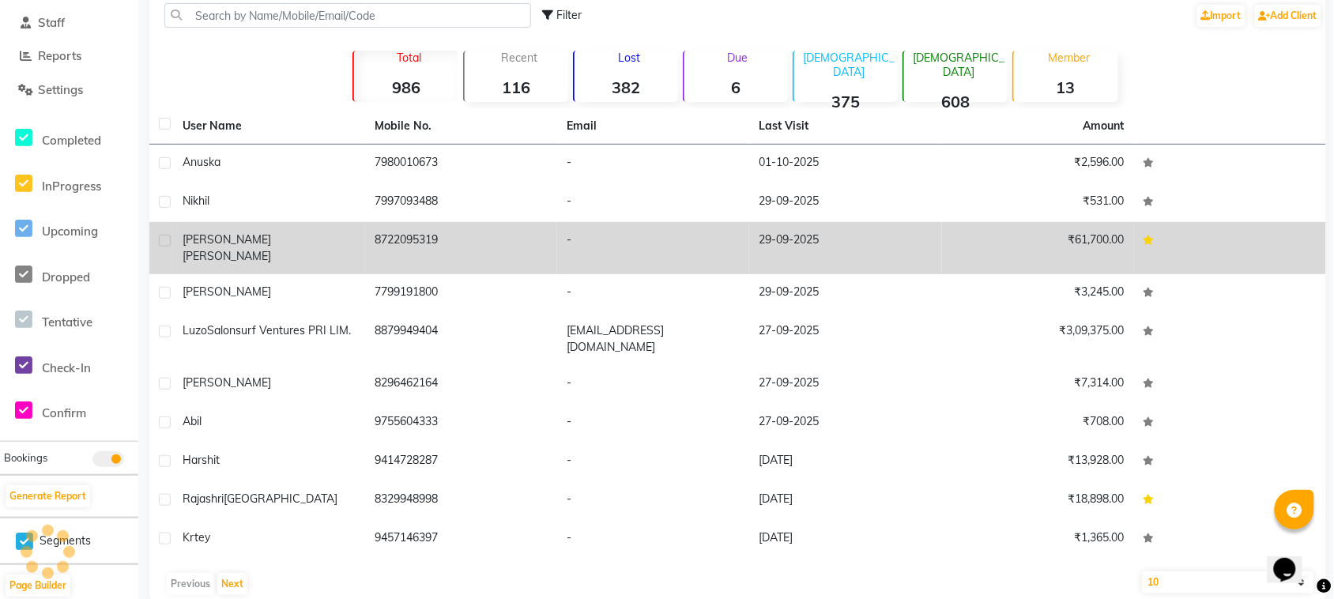
click at [811, 230] on td "29-09-2025" at bounding box center [845, 248] width 192 height 52
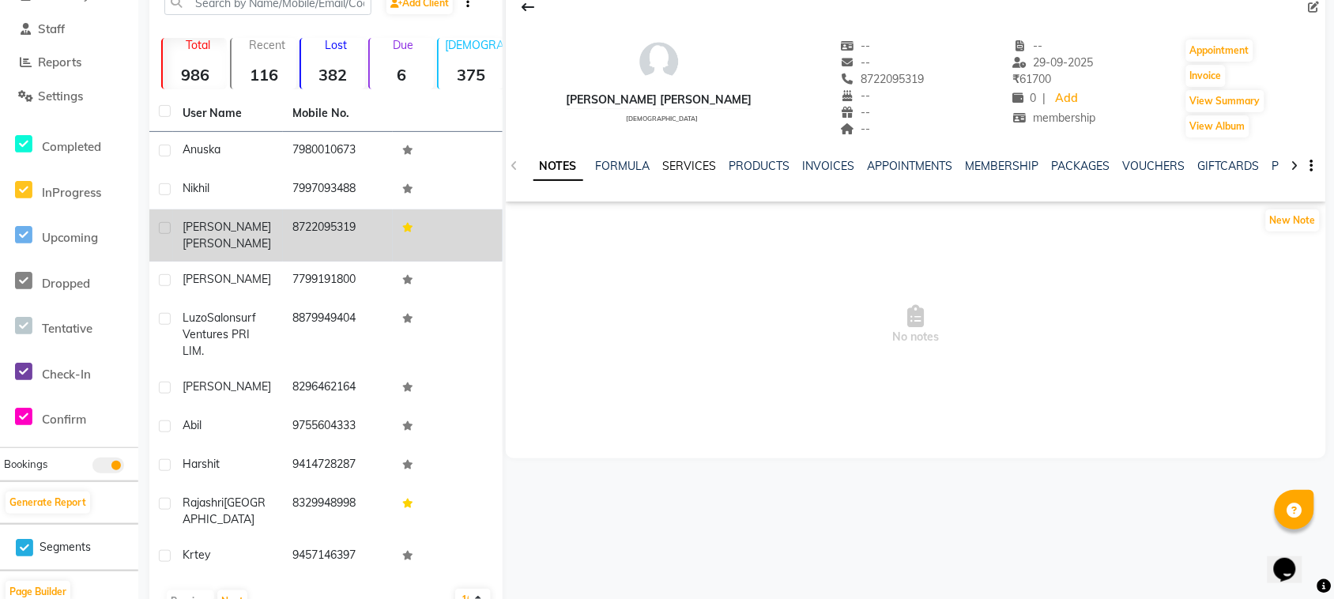
click at [707, 167] on link "SERVICES" at bounding box center [690, 166] width 54 height 14
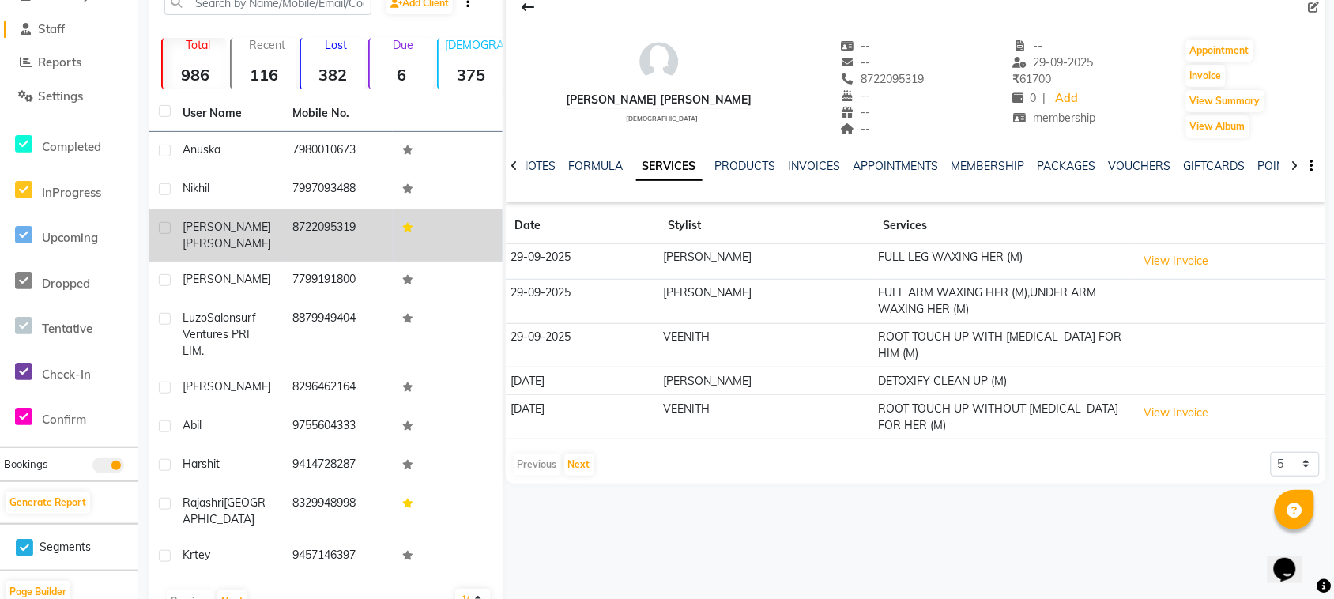
click at [77, 21] on link "Staff" at bounding box center [69, 30] width 130 height 18
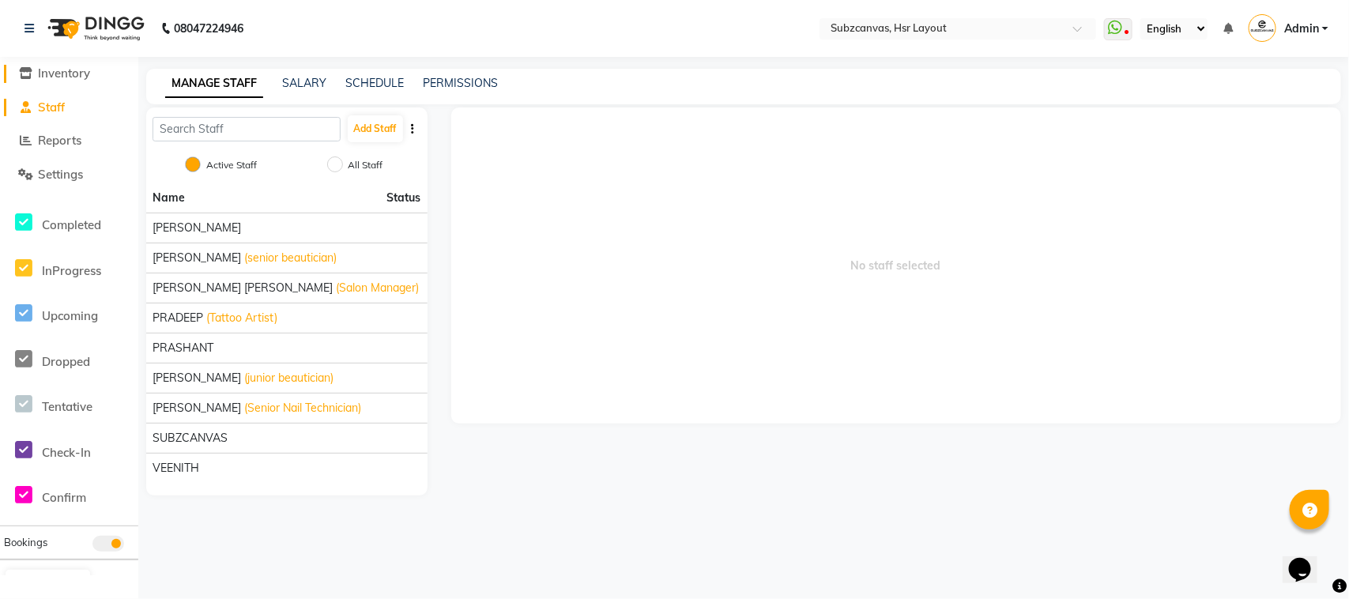
click at [59, 77] on span "Inventory" at bounding box center [64, 73] width 52 height 15
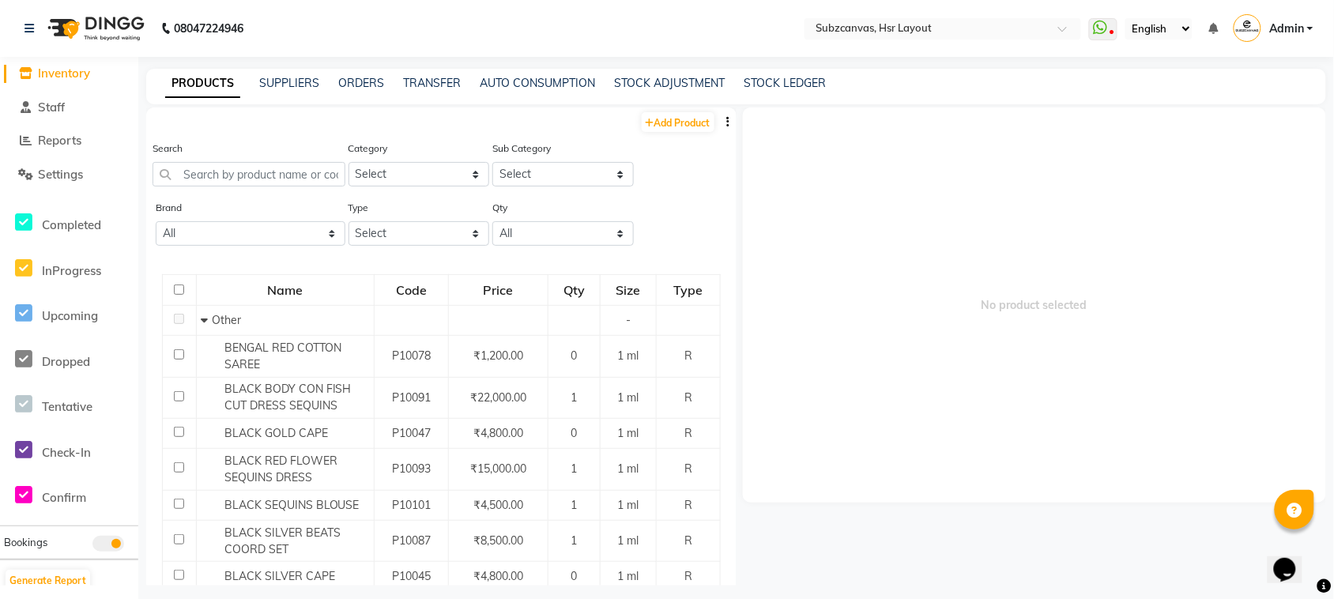
click at [52, 77] on span "Inventory" at bounding box center [64, 73] width 52 height 15
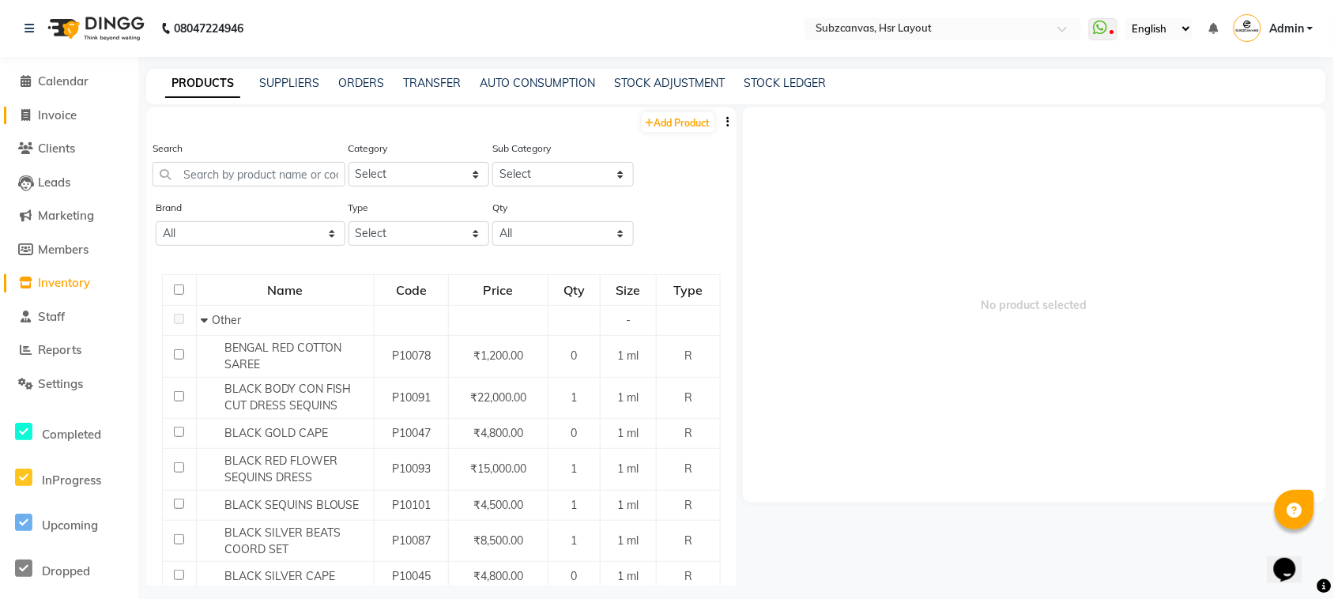
click at [53, 115] on span "Invoice" at bounding box center [57, 114] width 39 height 15
select select "service"
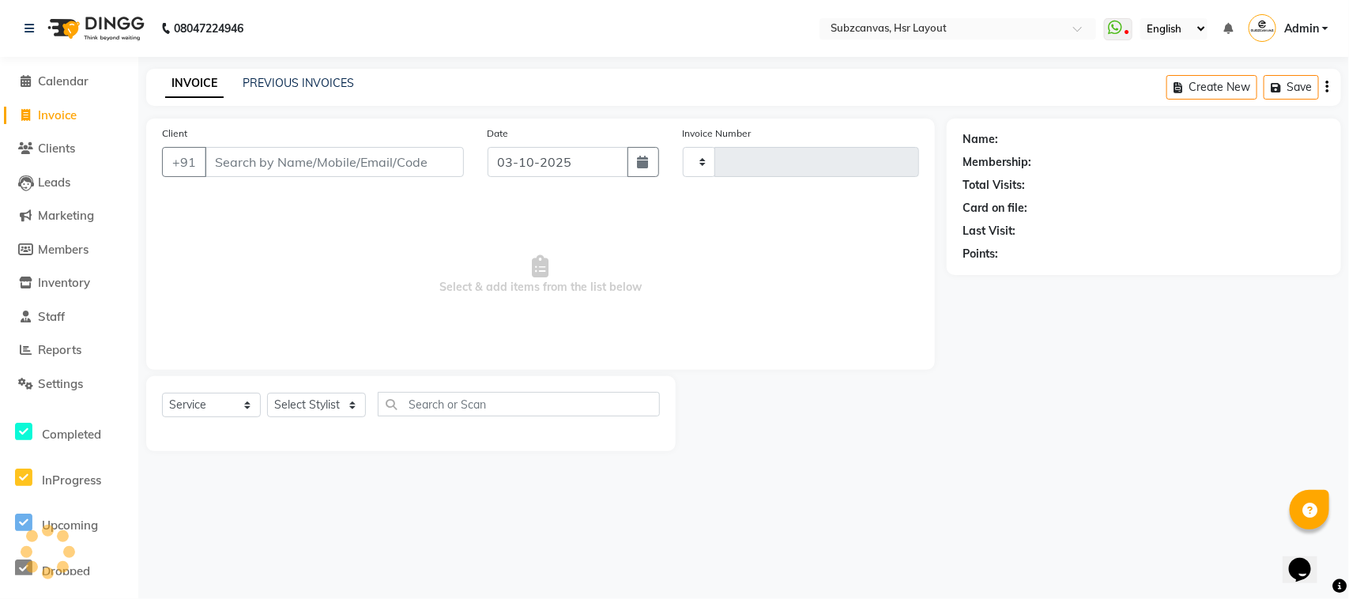
type input "0385"
select select "4894"
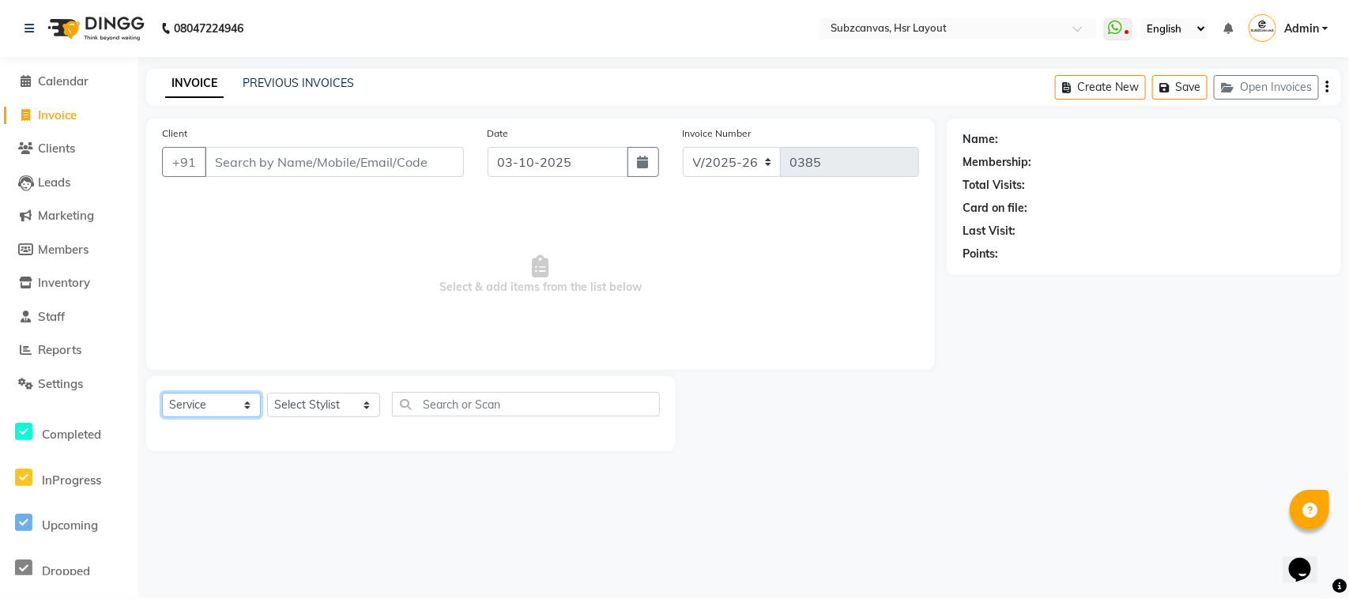
click at [228, 400] on select "Select Service Product Membership Package Voucher Prepaid Gift Card" at bounding box center [211, 405] width 99 height 24
click at [162, 393] on select "Select Service Product Membership Package Voucher Prepaid Gift Card" at bounding box center [211, 405] width 99 height 24
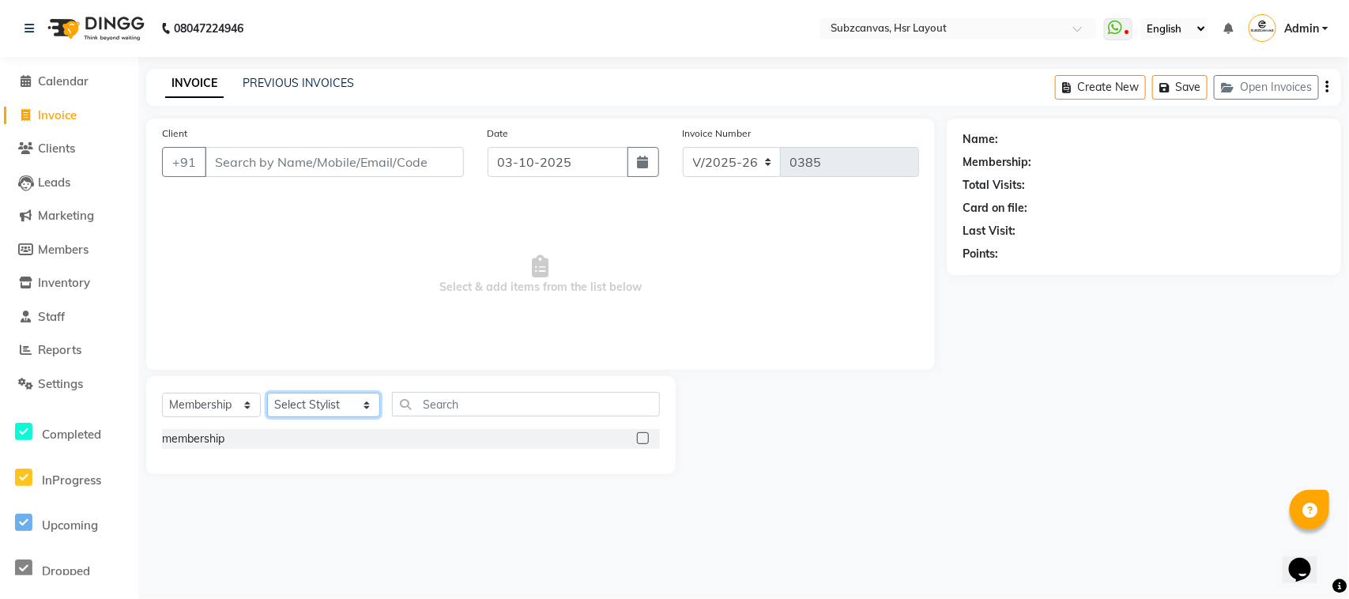
click at [349, 404] on select "Select Stylist [PERSON_NAME] [PERSON_NAME] [PERSON_NAME] [PERSON_NAME] [PERSON_…" at bounding box center [323, 405] width 113 height 24
click at [478, 326] on span "Select & add items from the list below" at bounding box center [540, 275] width 757 height 158
click at [242, 401] on select "Select Service Product Membership Package Voucher Prepaid Gift Card" at bounding box center [211, 405] width 99 height 24
select select "service"
click at [162, 393] on select "Select Service Product Membership Package Voucher Prepaid Gift Card" at bounding box center [211, 405] width 99 height 24
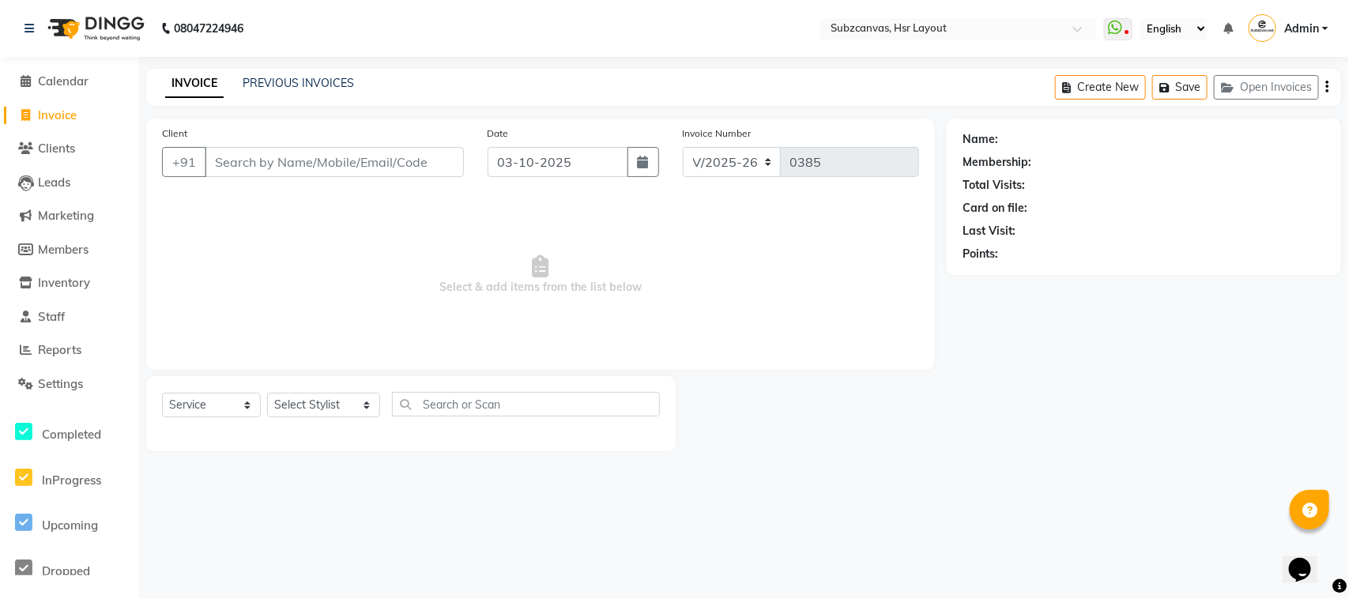
click at [21, 21] on div "08047224946" at bounding box center [134, 28] width 243 height 44
click at [30, 18] on link at bounding box center [32, 28] width 16 height 44
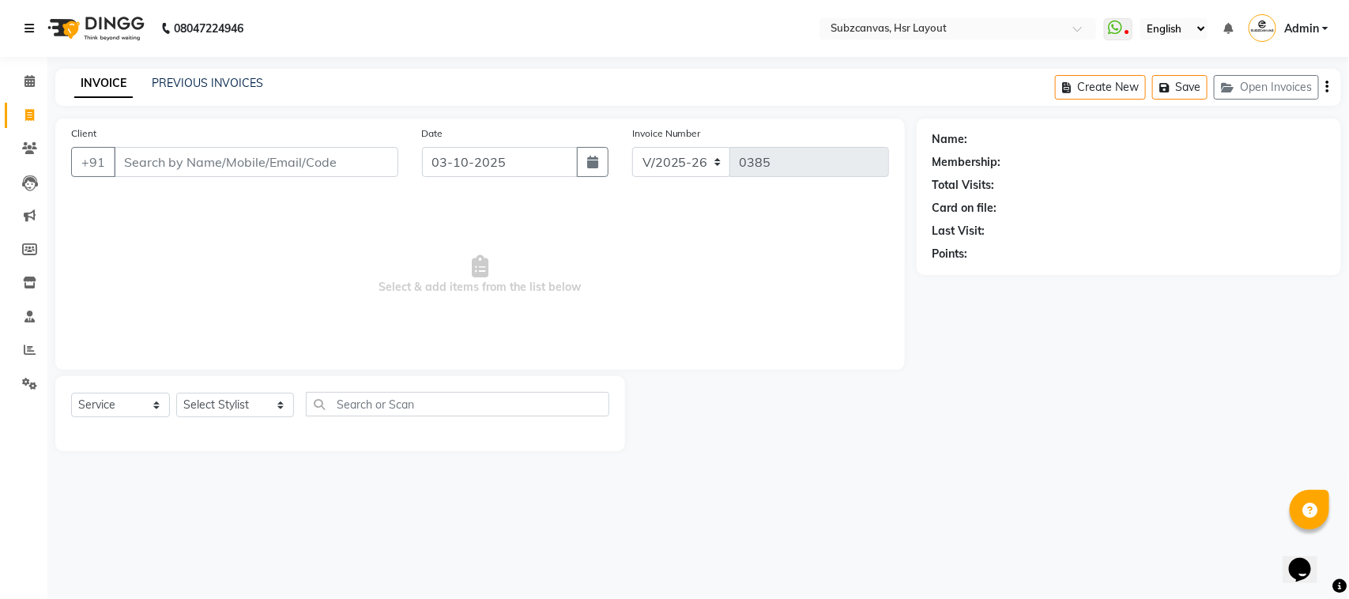
click at [30, 33] on icon at bounding box center [28, 28] width 9 height 11
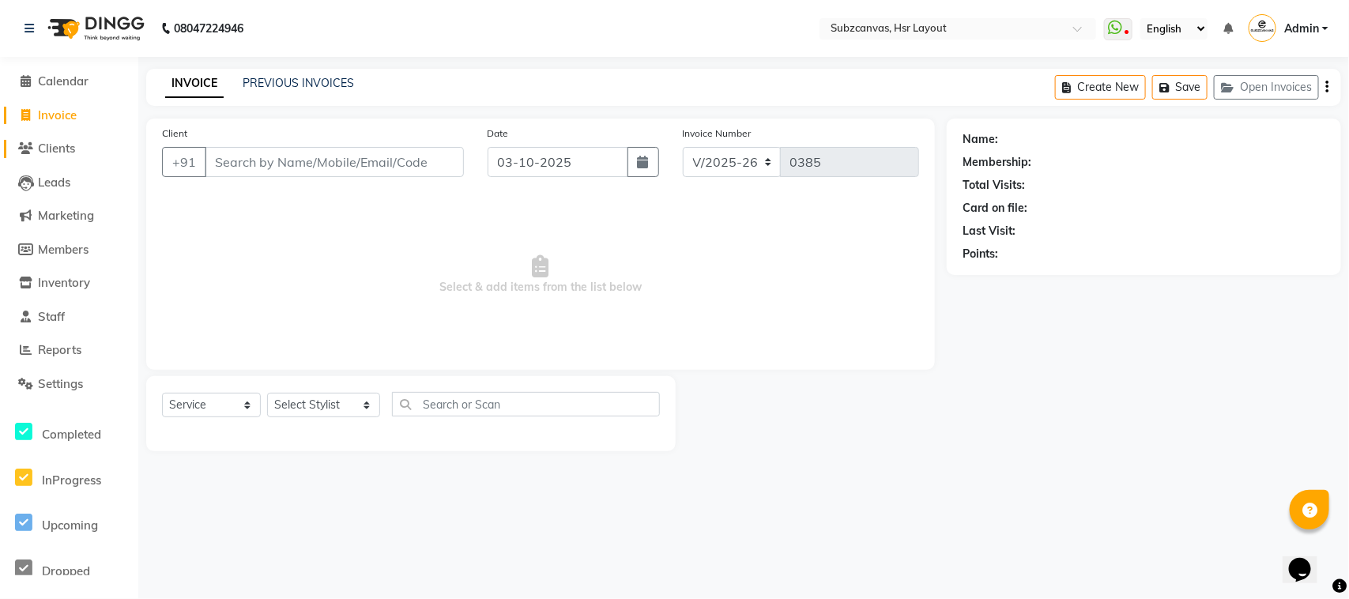
click at [73, 154] on span "Clients" at bounding box center [56, 148] width 37 height 15
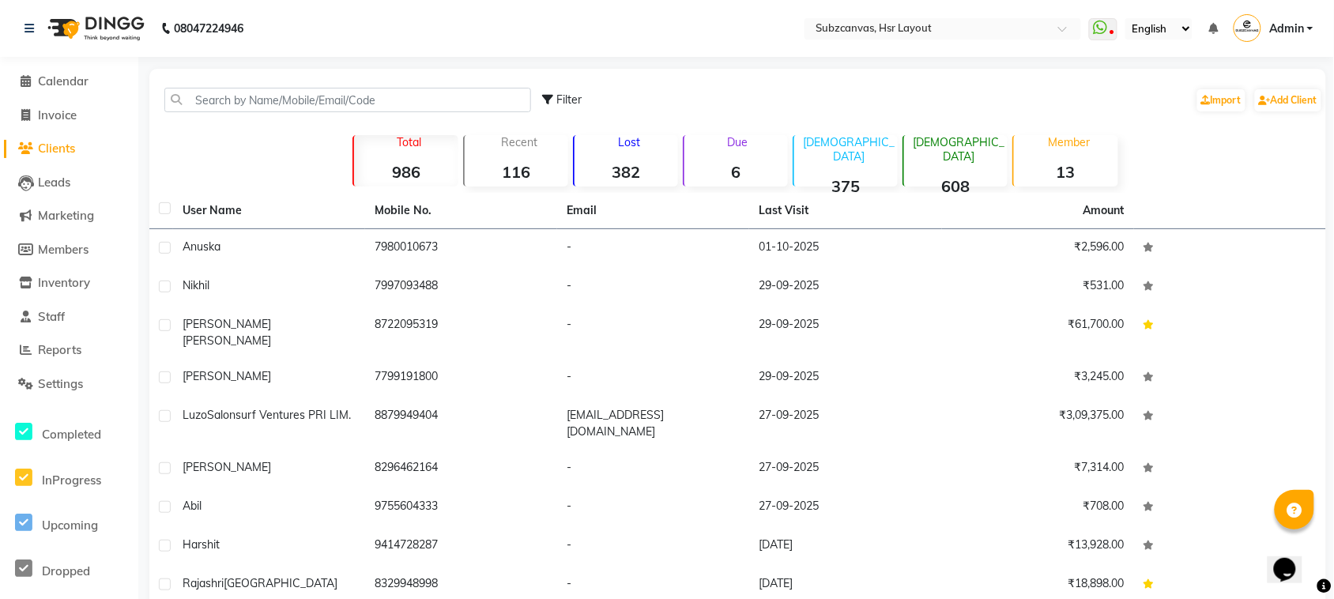
click at [1067, 156] on div "Member 13" at bounding box center [1064, 160] width 105 height 51
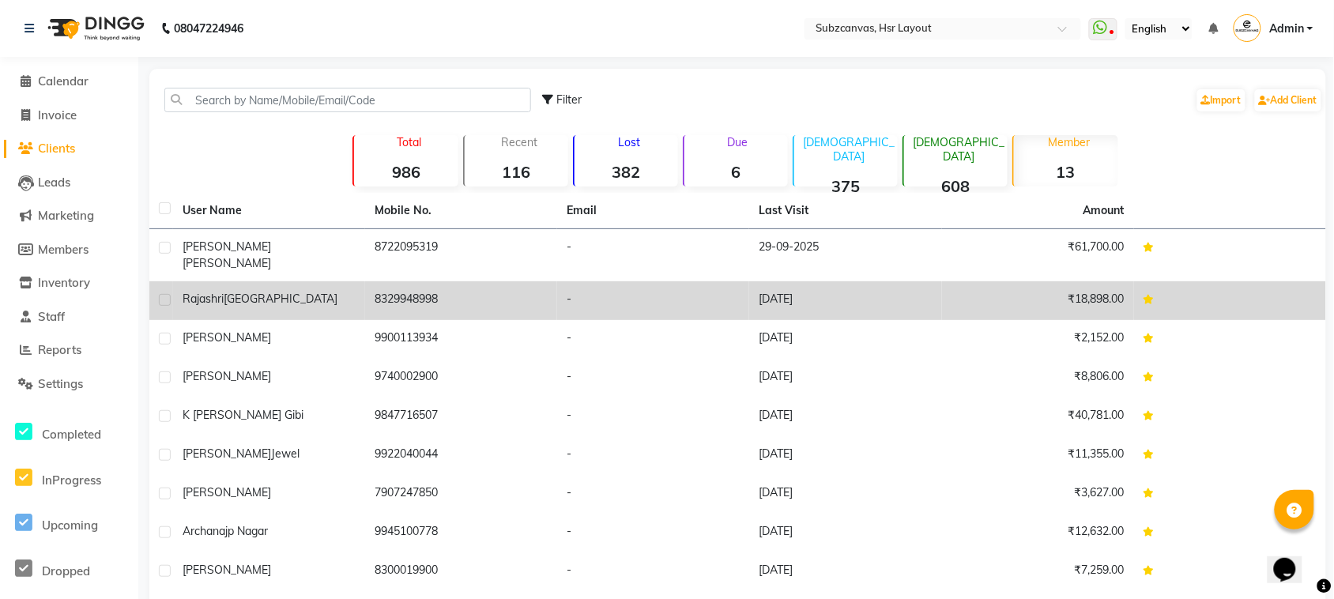
scroll to position [85, 0]
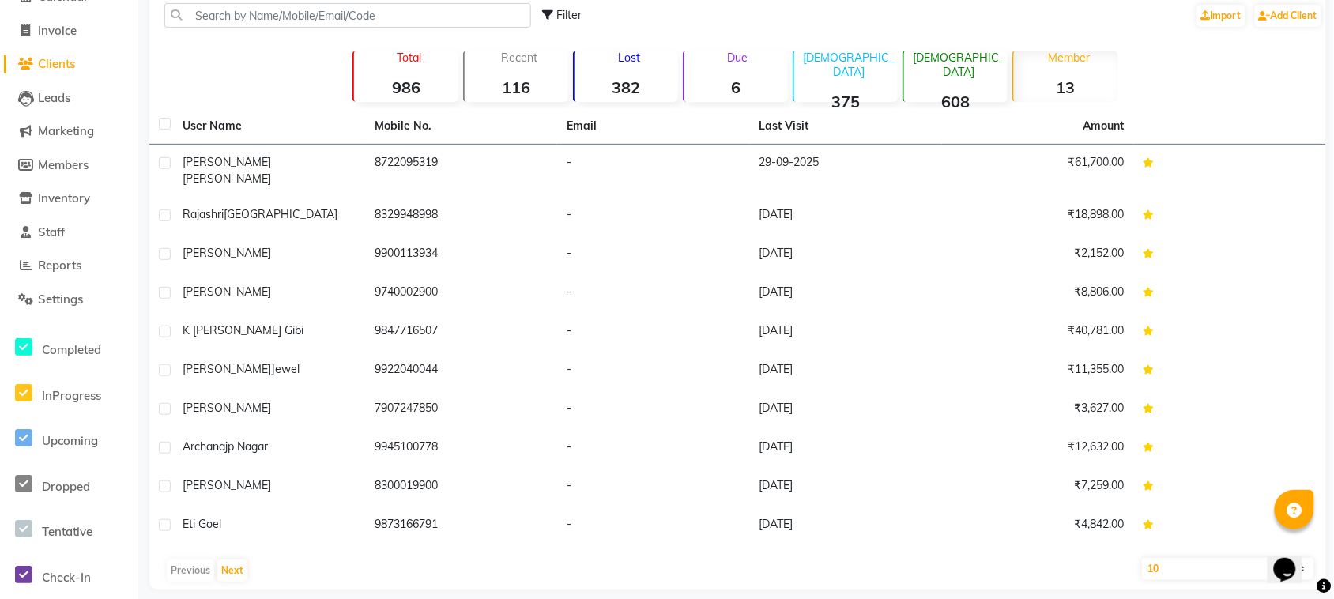
click at [382, 63] on p "Total" at bounding box center [408, 58] width 97 height 14
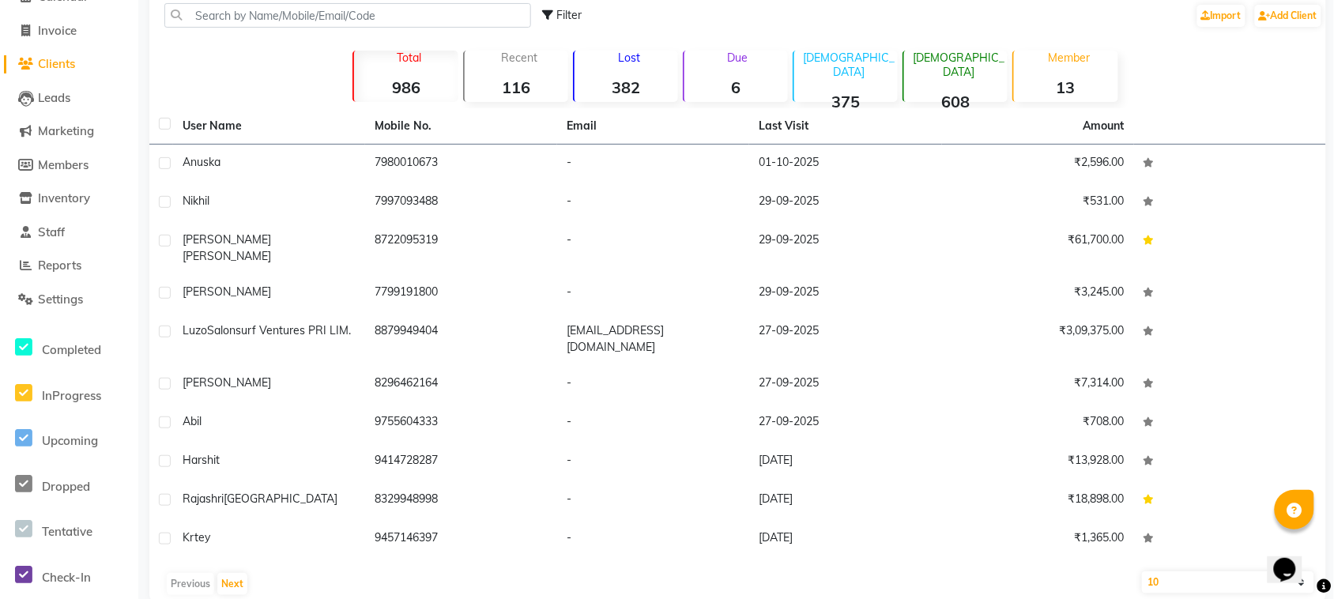
click at [1071, 73] on div "Member 13" at bounding box center [1064, 76] width 105 height 51
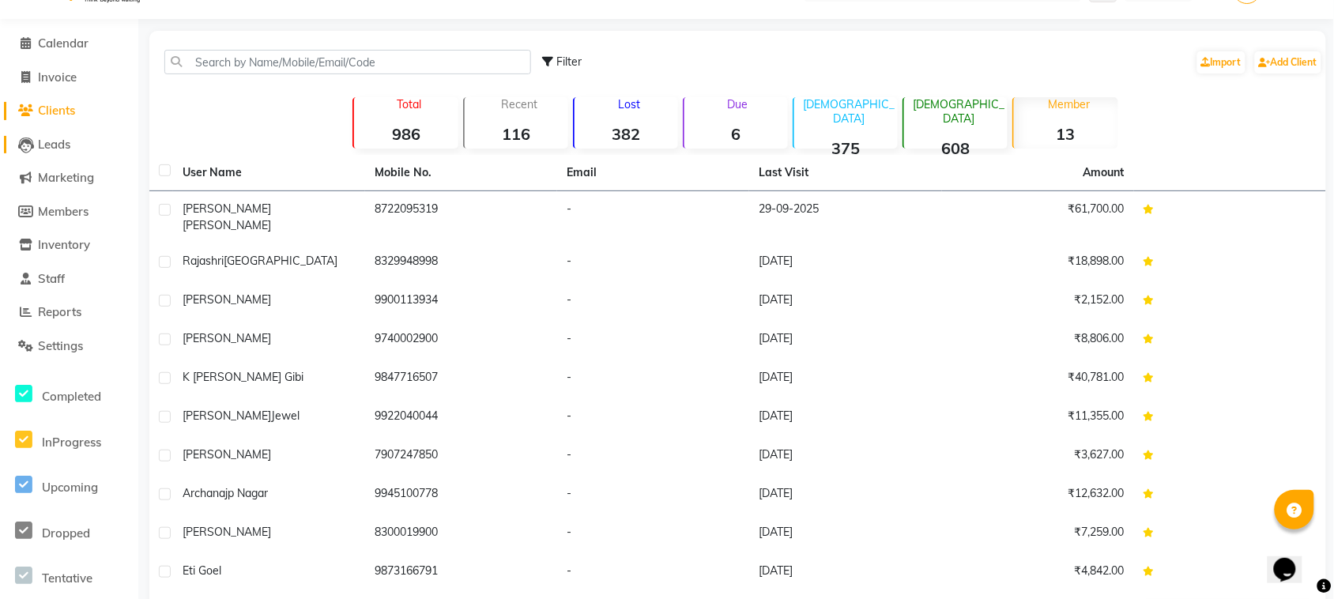
scroll to position [0, 0]
